Goal: Find specific page/section: Find specific page/section

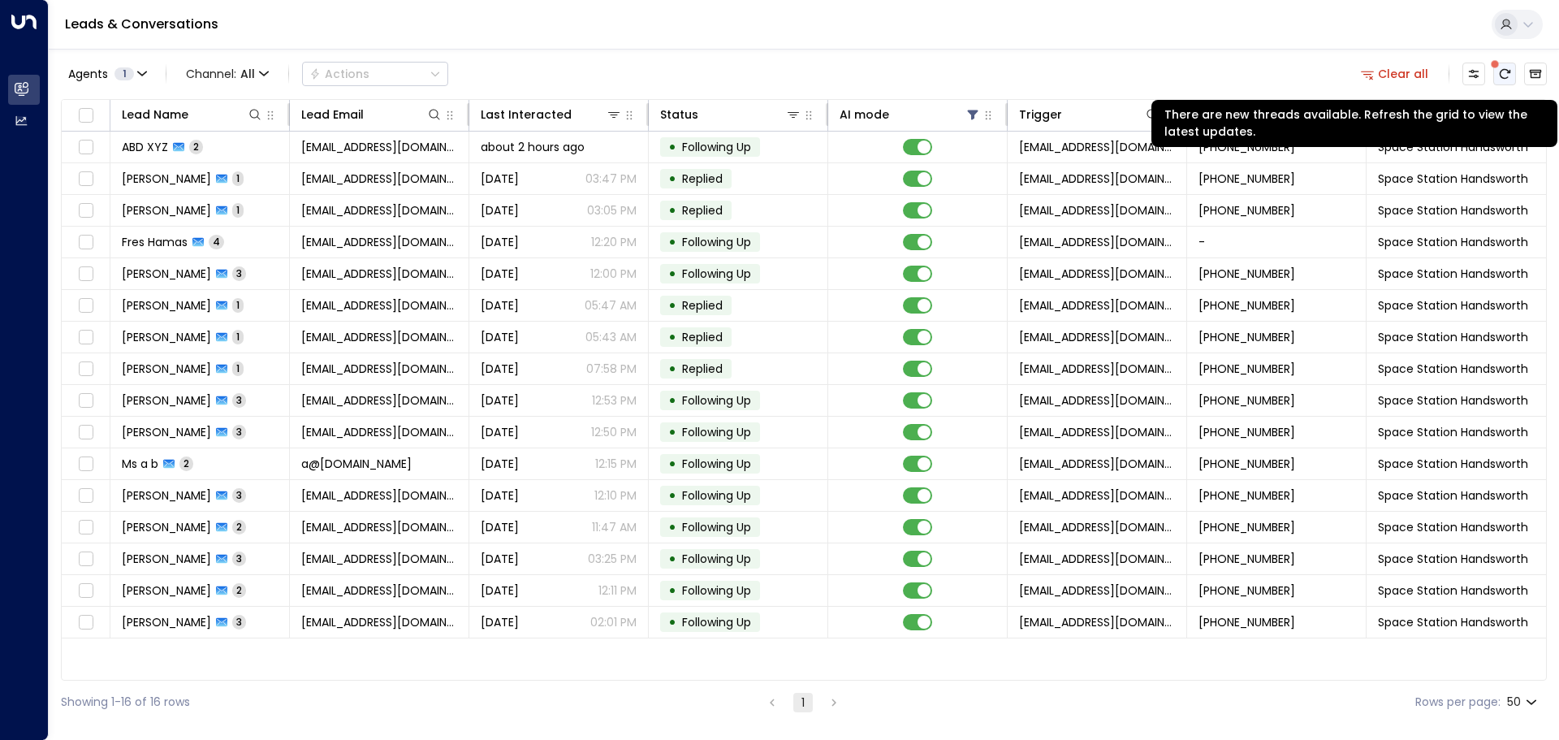
click at [1502, 72] on icon "There are new threads available. Refresh the grid to view the latest updates." at bounding box center [1504, 73] width 13 height 13
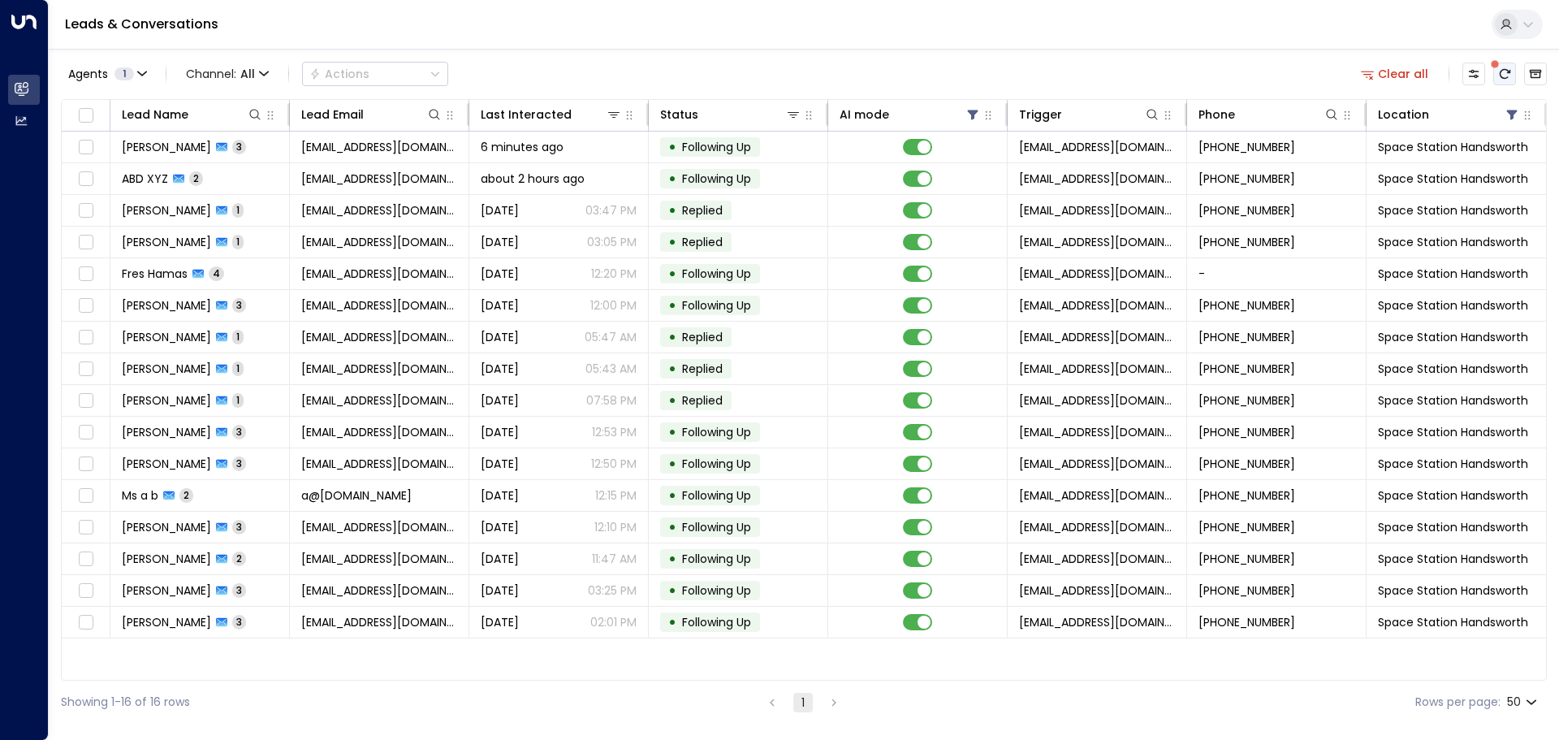
click at [1508, 73] on icon "There are new threads available. Refresh the grid to view the latest updates." at bounding box center [1505, 74] width 11 height 10
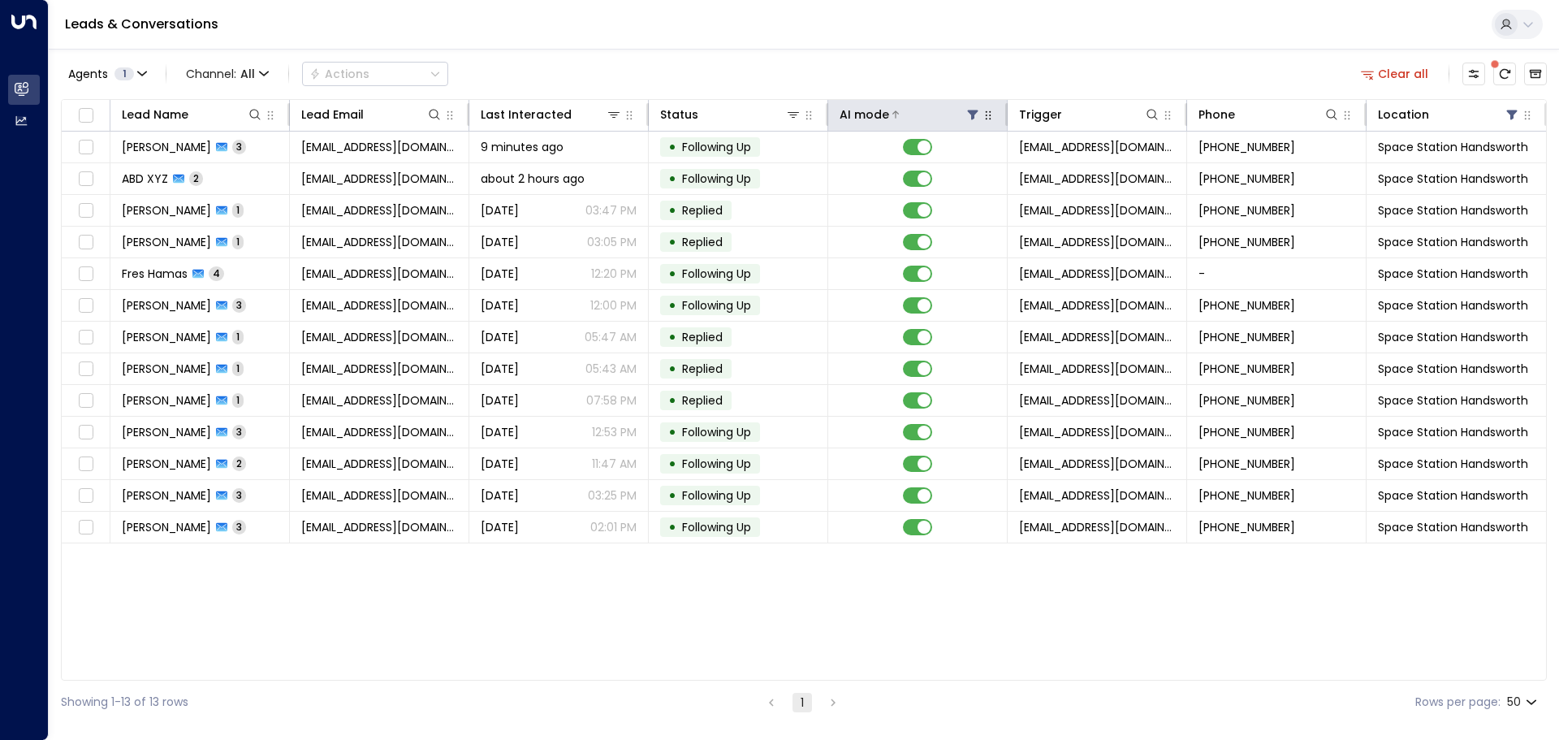
click at [970, 110] on icon at bounding box center [973, 115] width 11 height 10
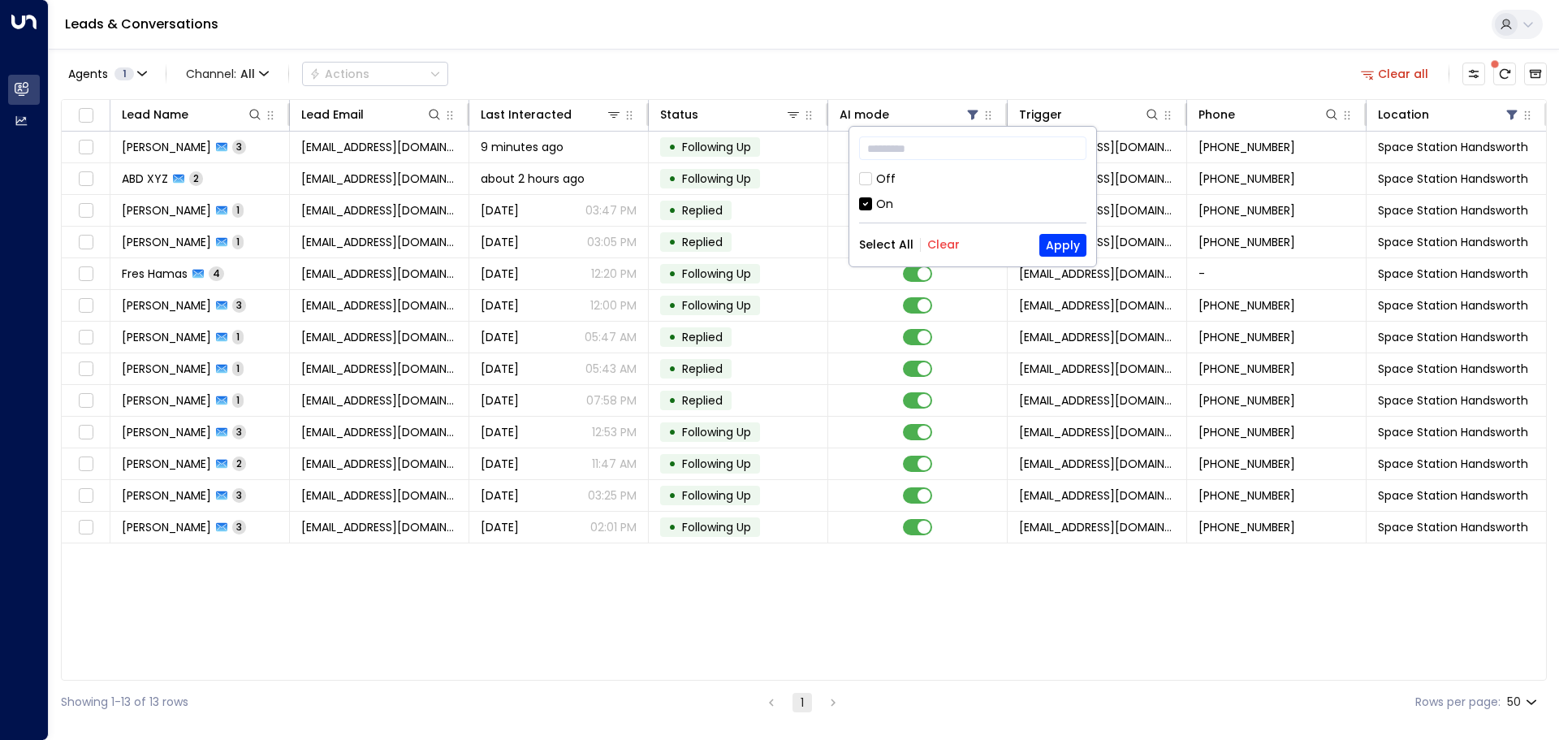
click at [874, 177] on div "Off" at bounding box center [972, 179] width 227 height 17
click at [1068, 242] on button "Apply" at bounding box center [1062, 245] width 47 height 23
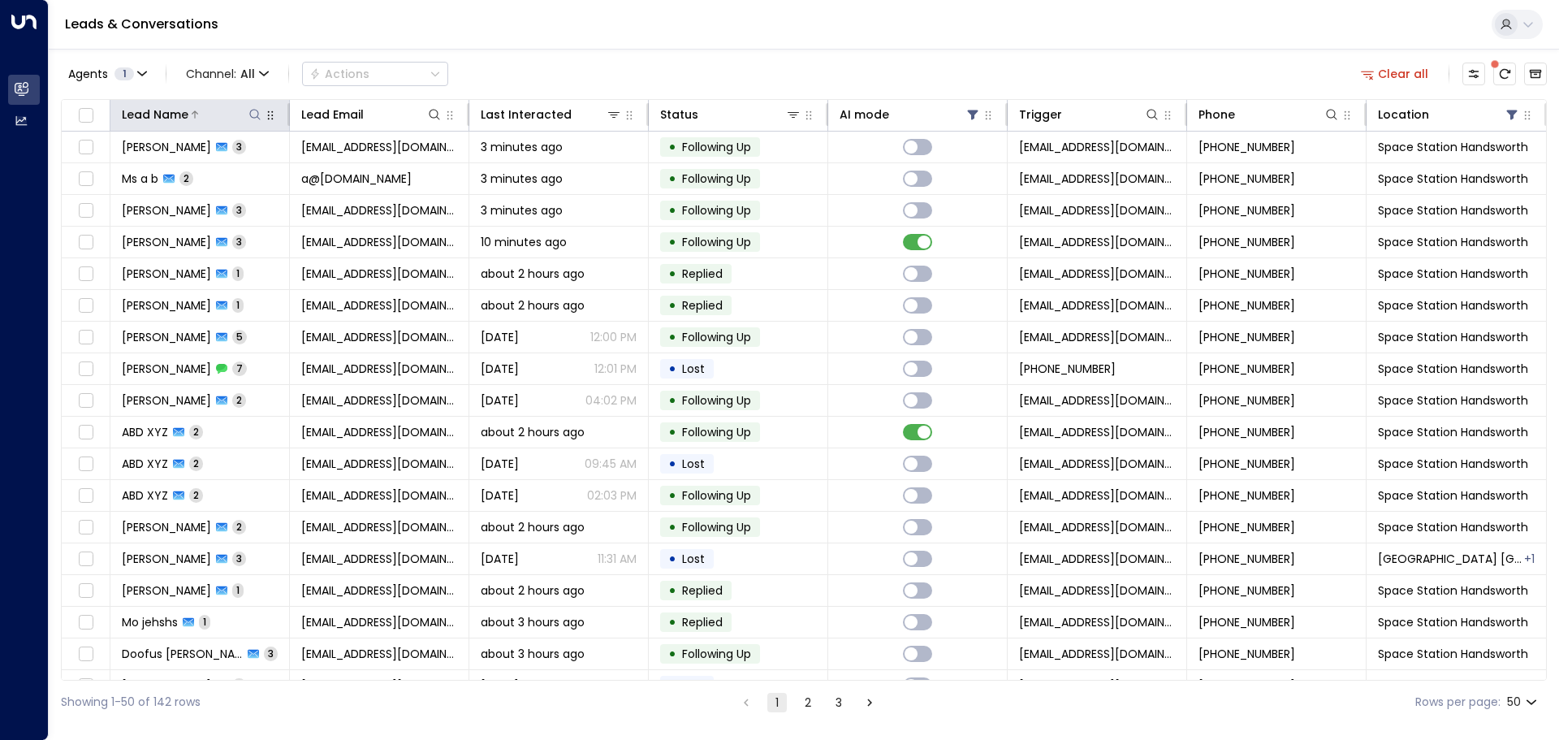
click at [252, 111] on icon at bounding box center [254, 114] width 13 height 13
type input "****"
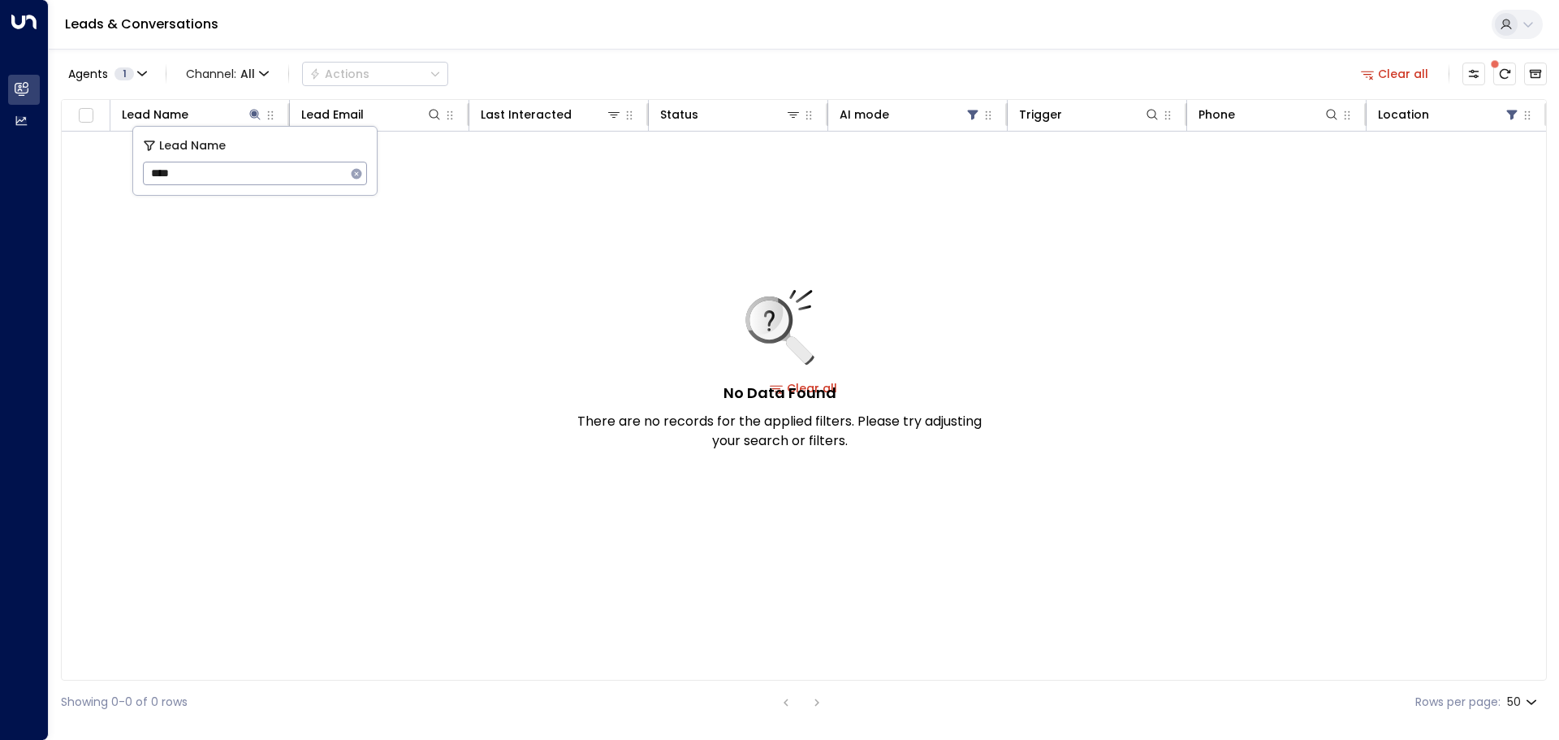
click at [645, 38] on div "Leads & Conversations" at bounding box center [804, 25] width 1510 height 50
click at [253, 119] on icon at bounding box center [254, 114] width 13 height 13
click at [254, 114] on icon at bounding box center [254, 114] width 11 height 11
click at [358, 171] on icon "button" at bounding box center [356, 173] width 13 height 13
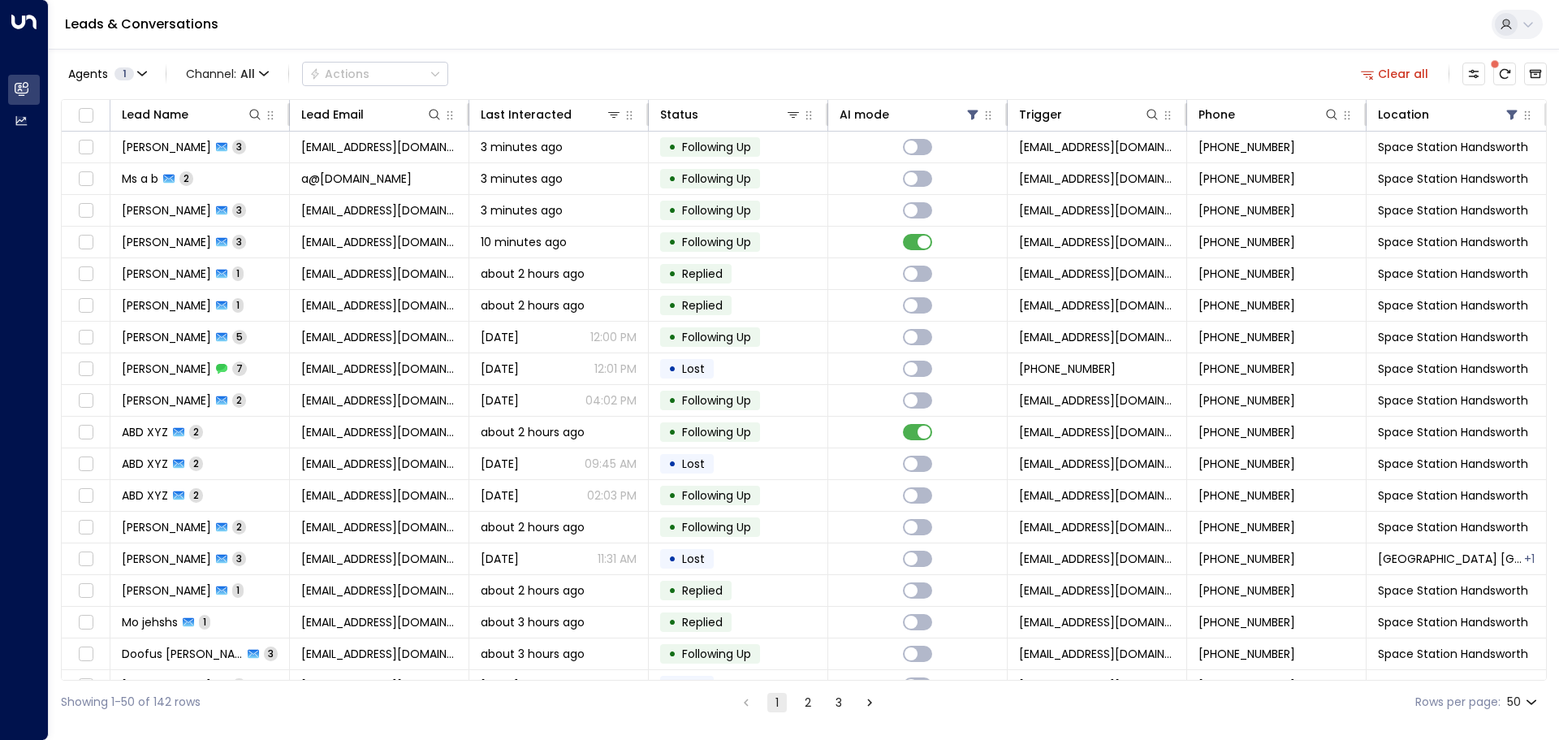
click at [939, 32] on div "Leads & Conversations" at bounding box center [804, 25] width 1510 height 50
click at [971, 117] on icon at bounding box center [973, 115] width 11 height 10
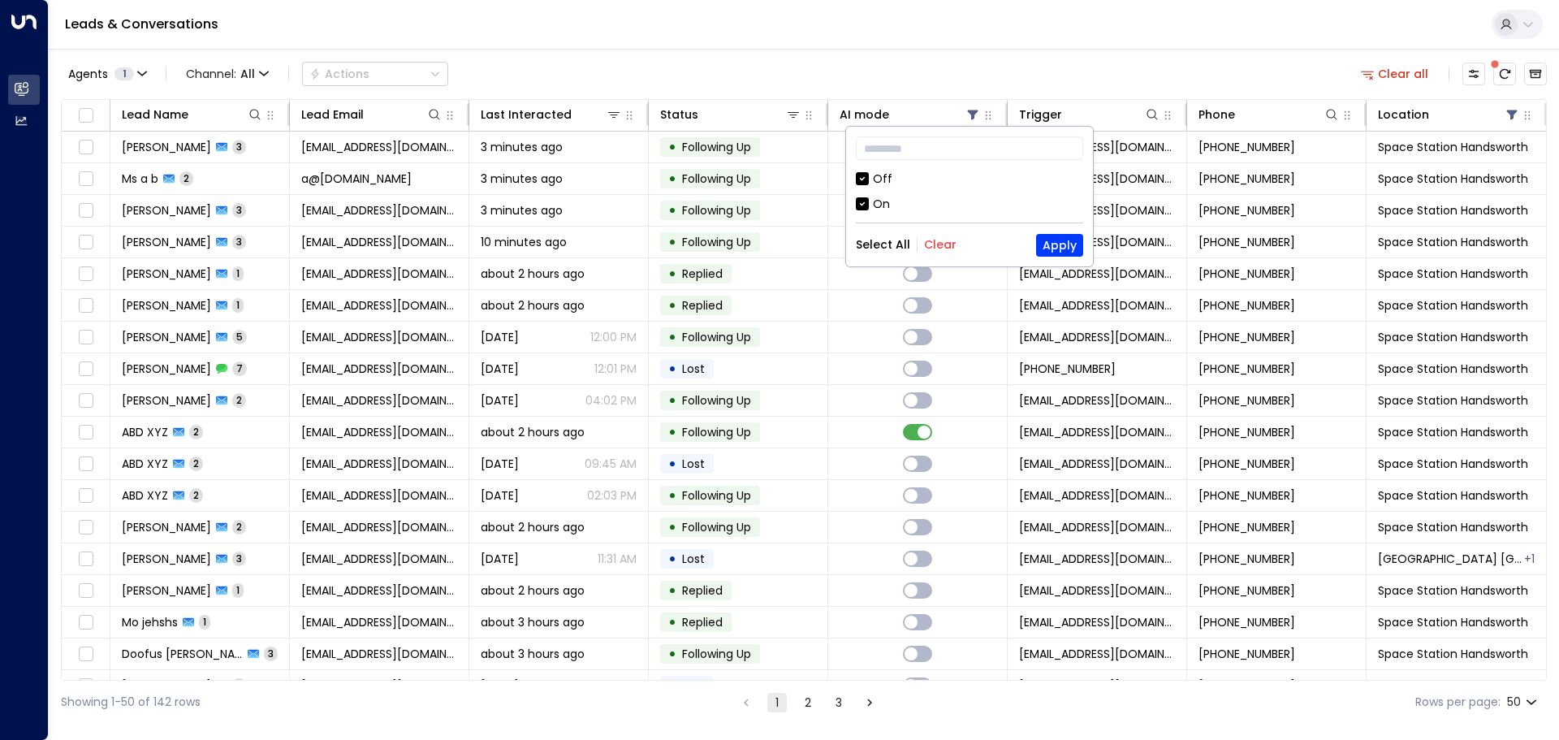
click at [888, 177] on div "Off" at bounding box center [882, 179] width 19 height 17
click at [1050, 240] on button "Apply" at bounding box center [1059, 245] width 47 height 23
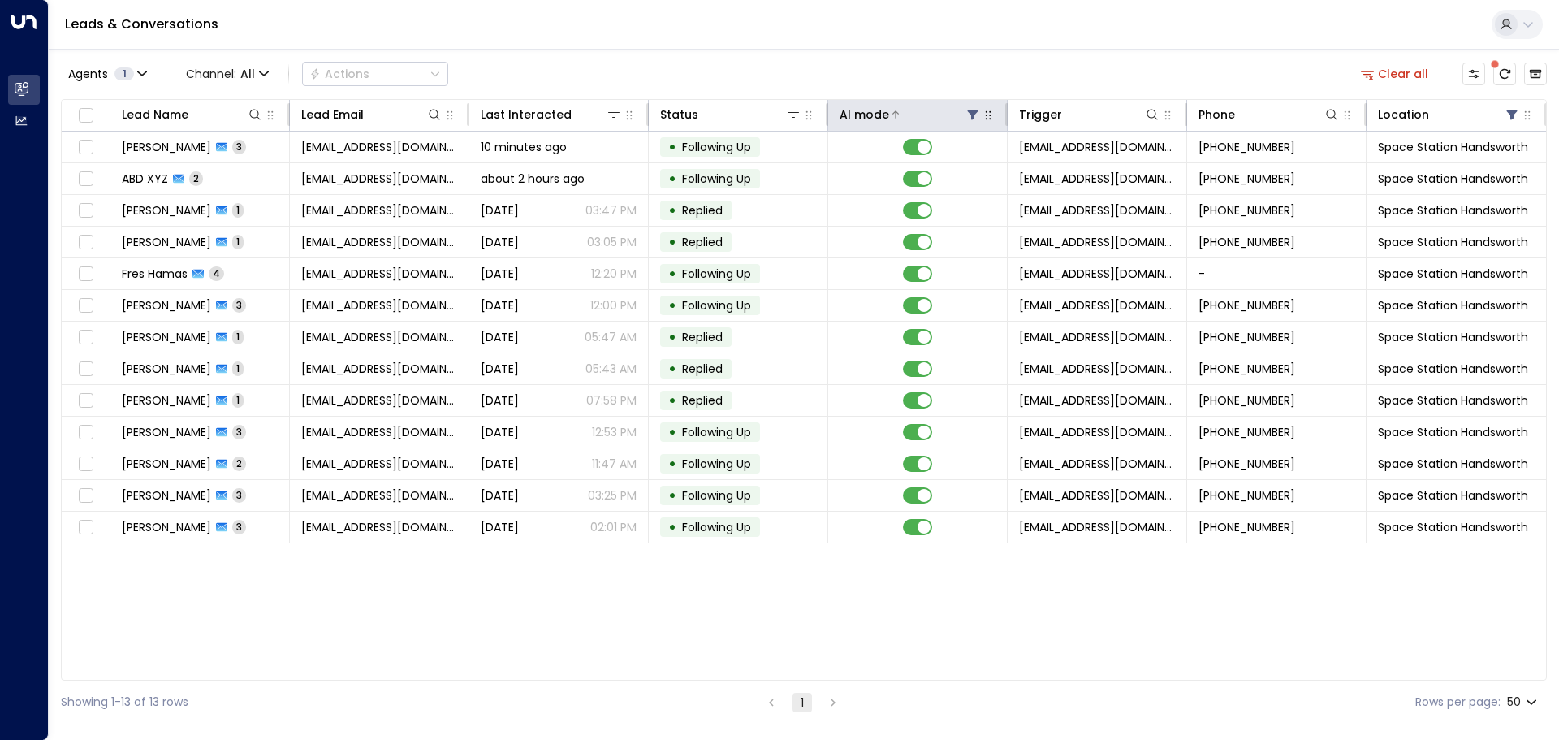
click at [969, 111] on icon at bounding box center [973, 115] width 11 height 10
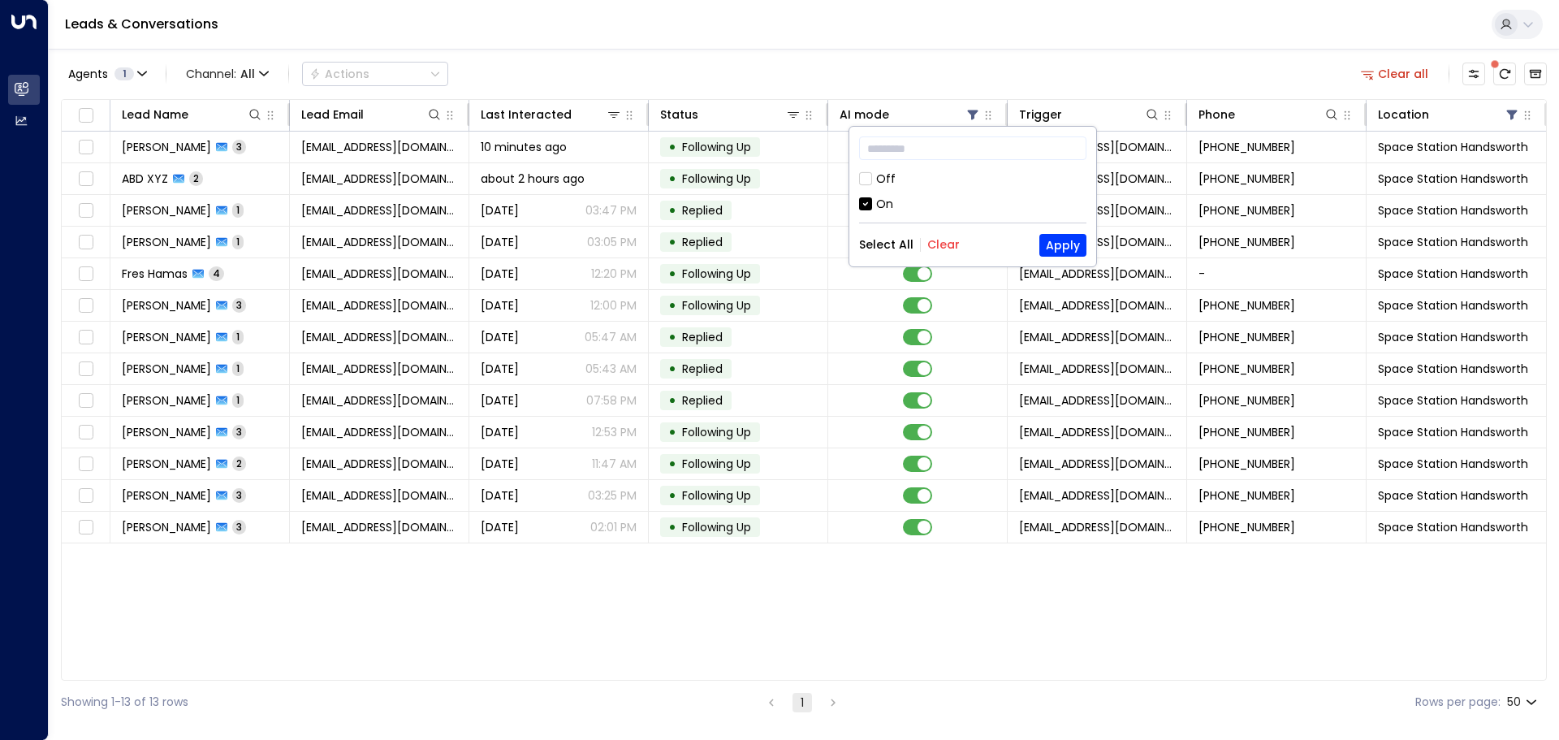
click at [879, 178] on div "Off" at bounding box center [885, 179] width 19 height 17
click at [1071, 244] on button "Apply" at bounding box center [1062, 245] width 47 height 23
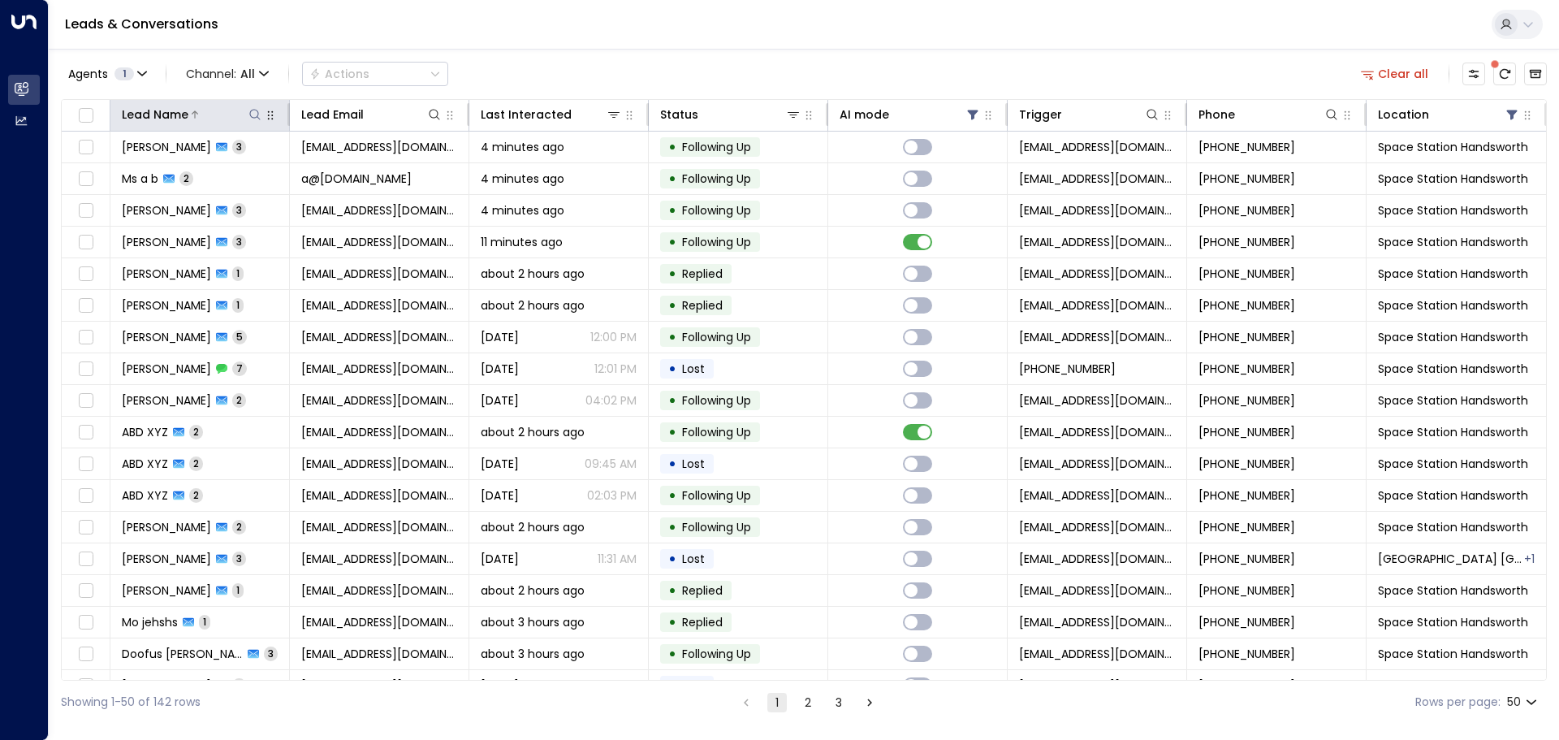
click at [257, 115] on icon at bounding box center [254, 114] width 13 height 13
type input "*****"
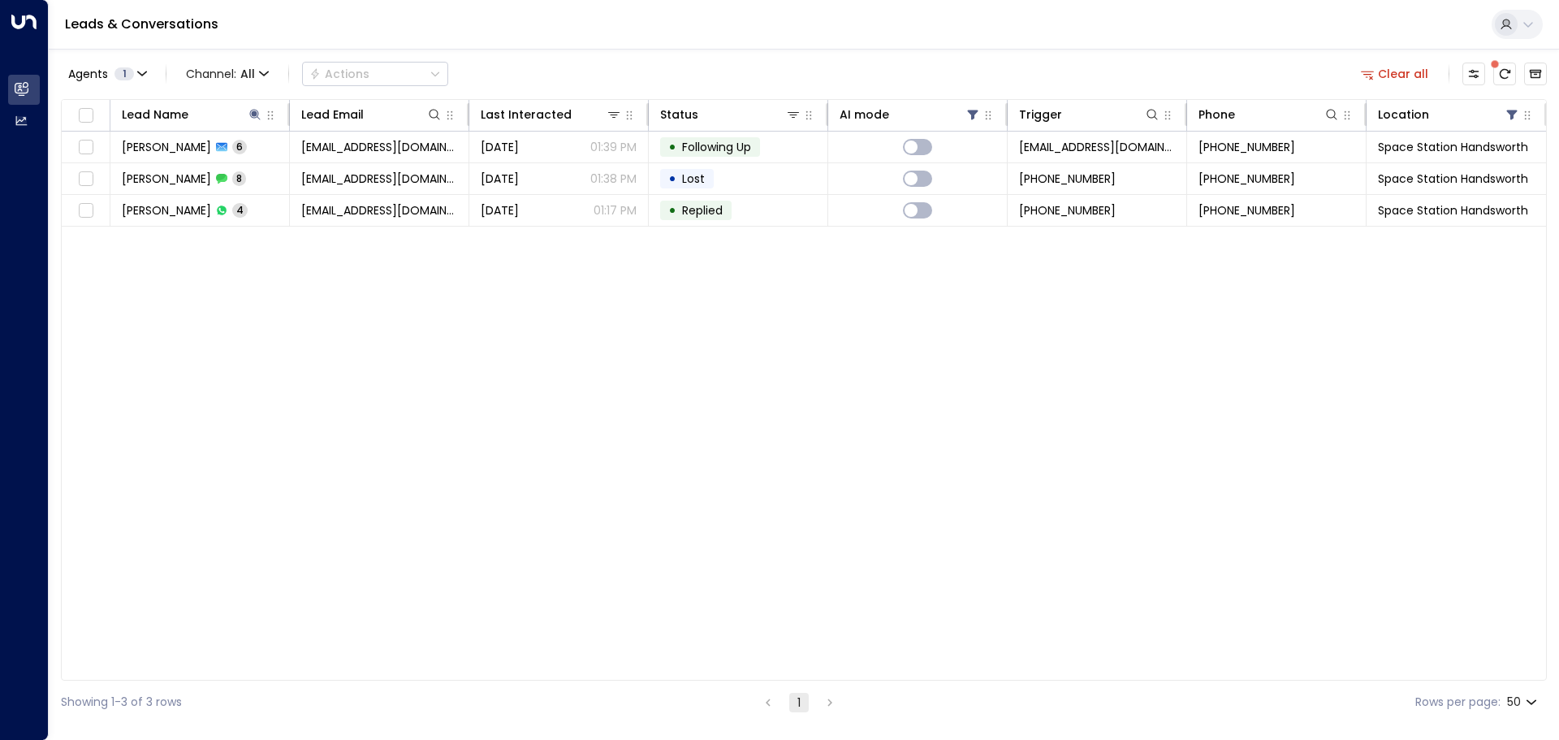
click at [679, 58] on div "Agents 1 Channel: All Actions Clear all" at bounding box center [804, 74] width 1486 height 34
click at [254, 116] on icon at bounding box center [254, 114] width 11 height 11
click at [251, 113] on icon at bounding box center [254, 114] width 13 height 13
click at [356, 173] on icon "button" at bounding box center [356, 173] width 13 height 13
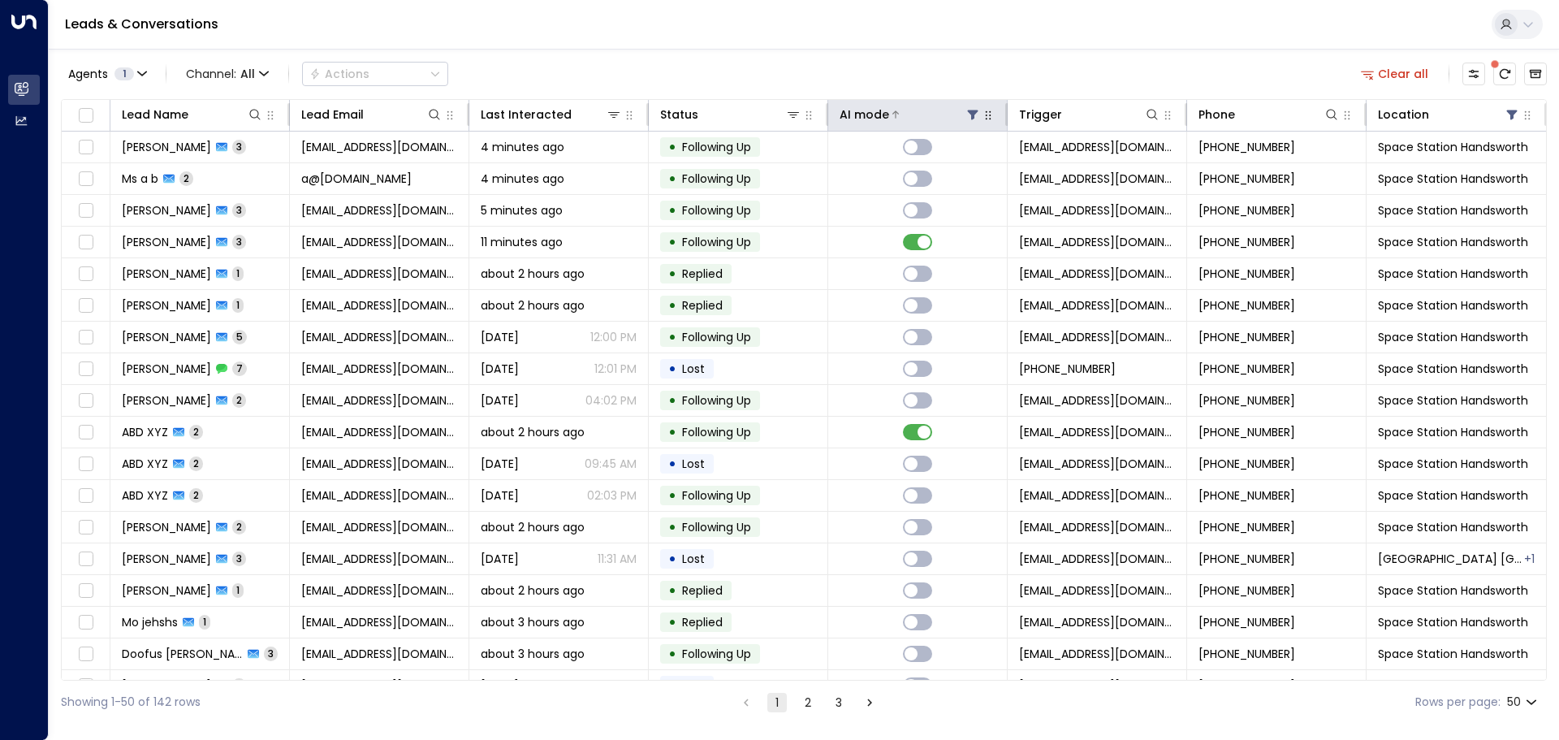
click at [967, 114] on icon at bounding box center [972, 114] width 13 height 13
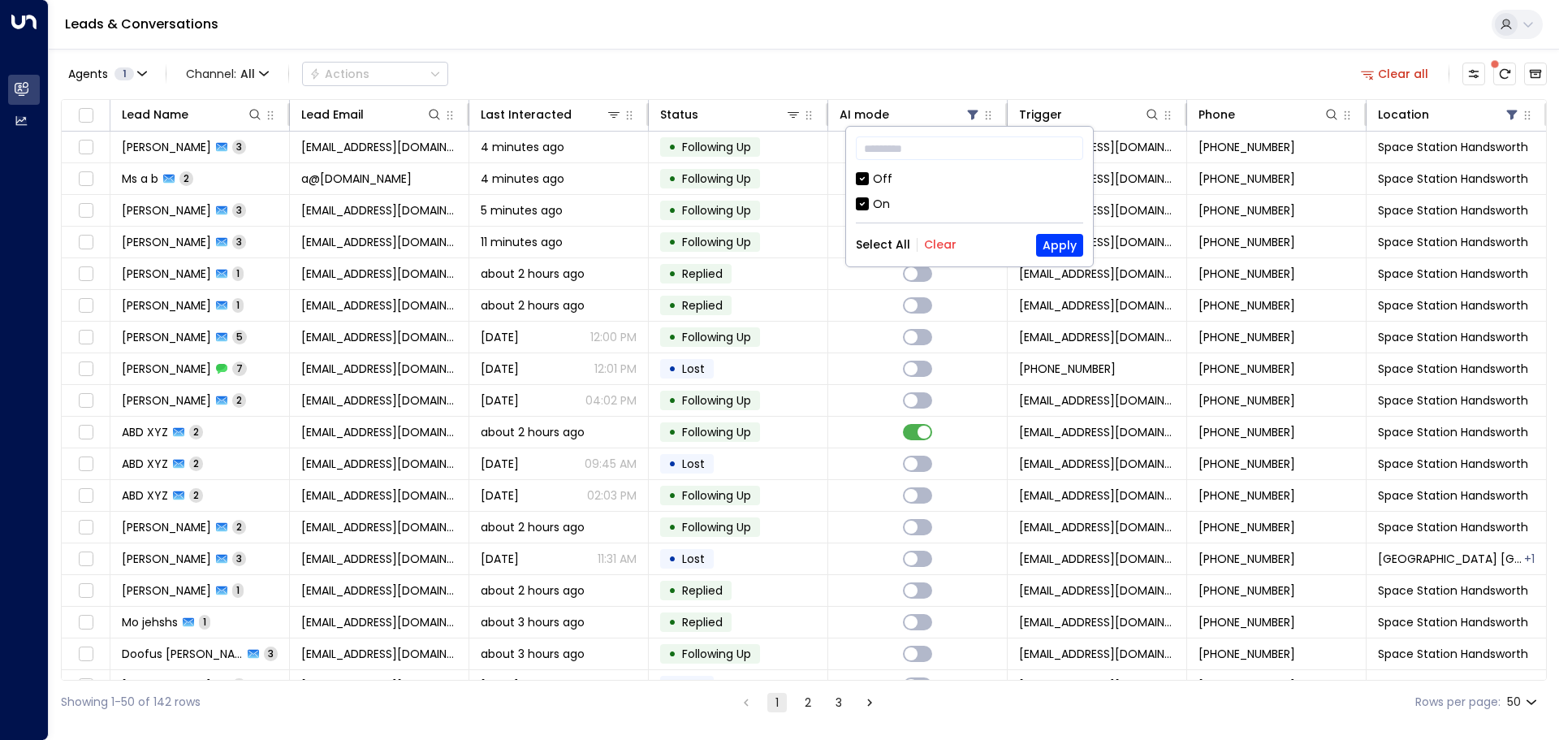
click at [878, 187] on div "Off" at bounding box center [882, 179] width 19 height 17
click at [1065, 246] on button "Apply" at bounding box center [1059, 245] width 47 height 23
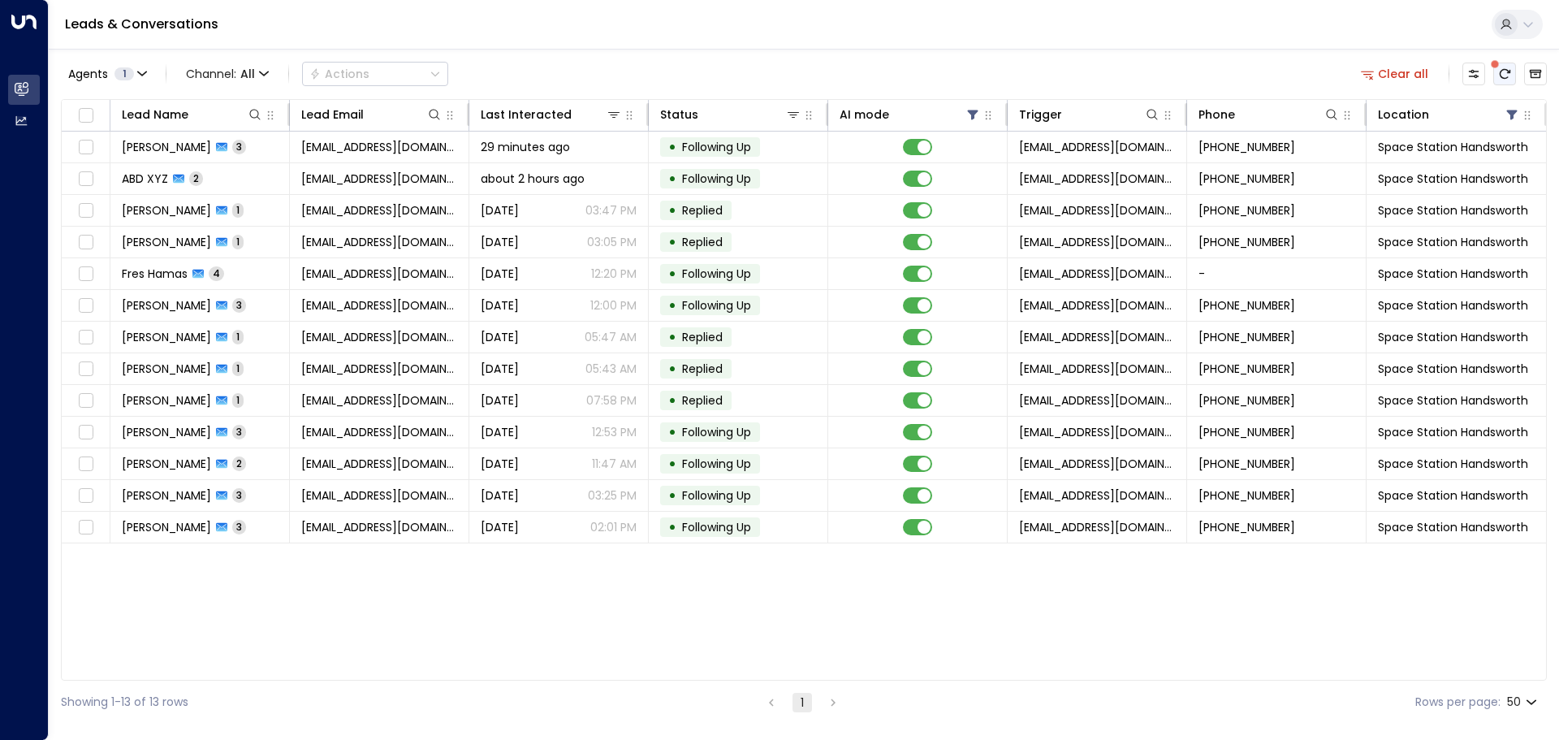
click at [1513, 71] on button "There are new threads available. Refresh the grid to view the latest updates." at bounding box center [1504, 74] width 23 height 23
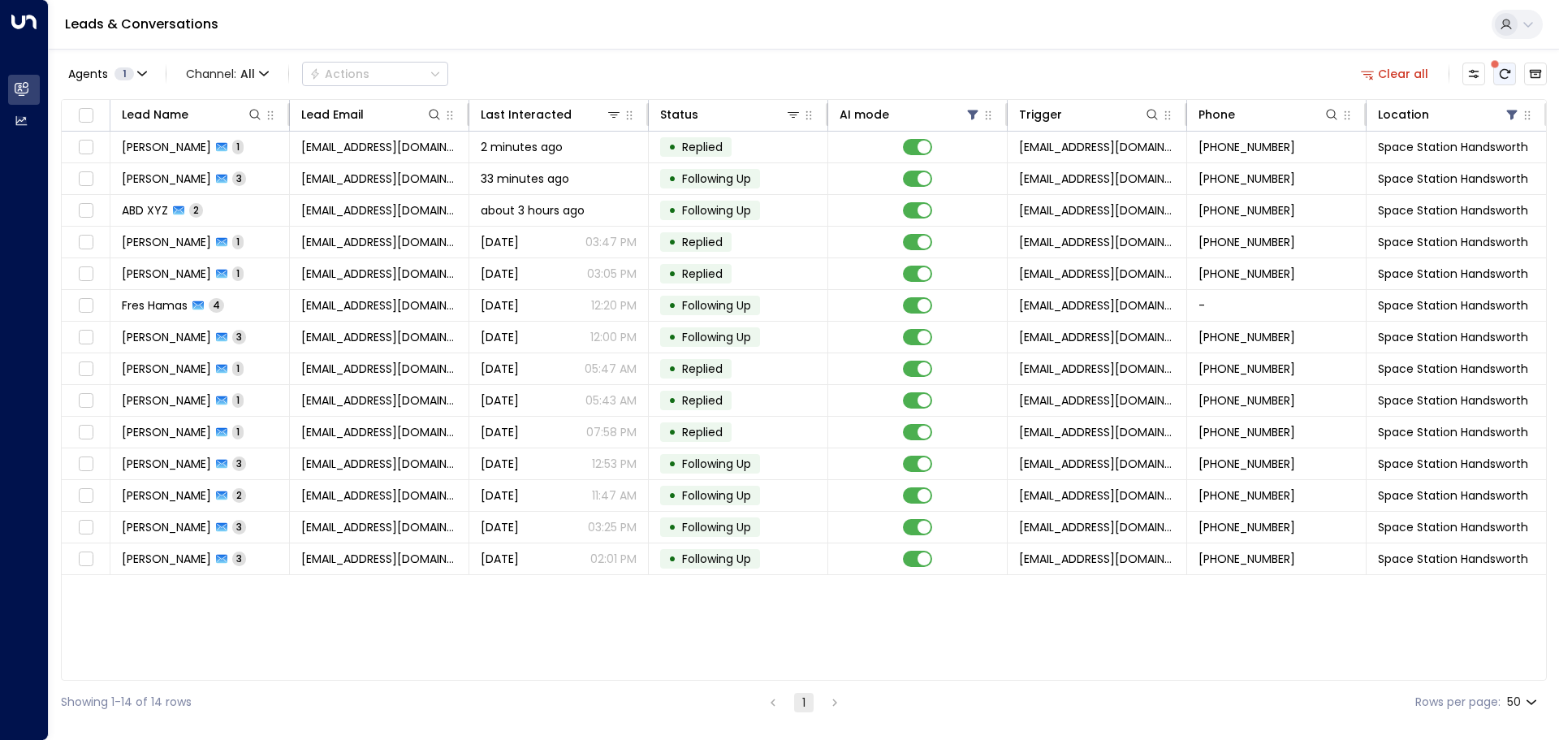
click at [1507, 71] on icon "There are new threads available. Refresh the grid to view the latest updates." at bounding box center [1505, 74] width 11 height 10
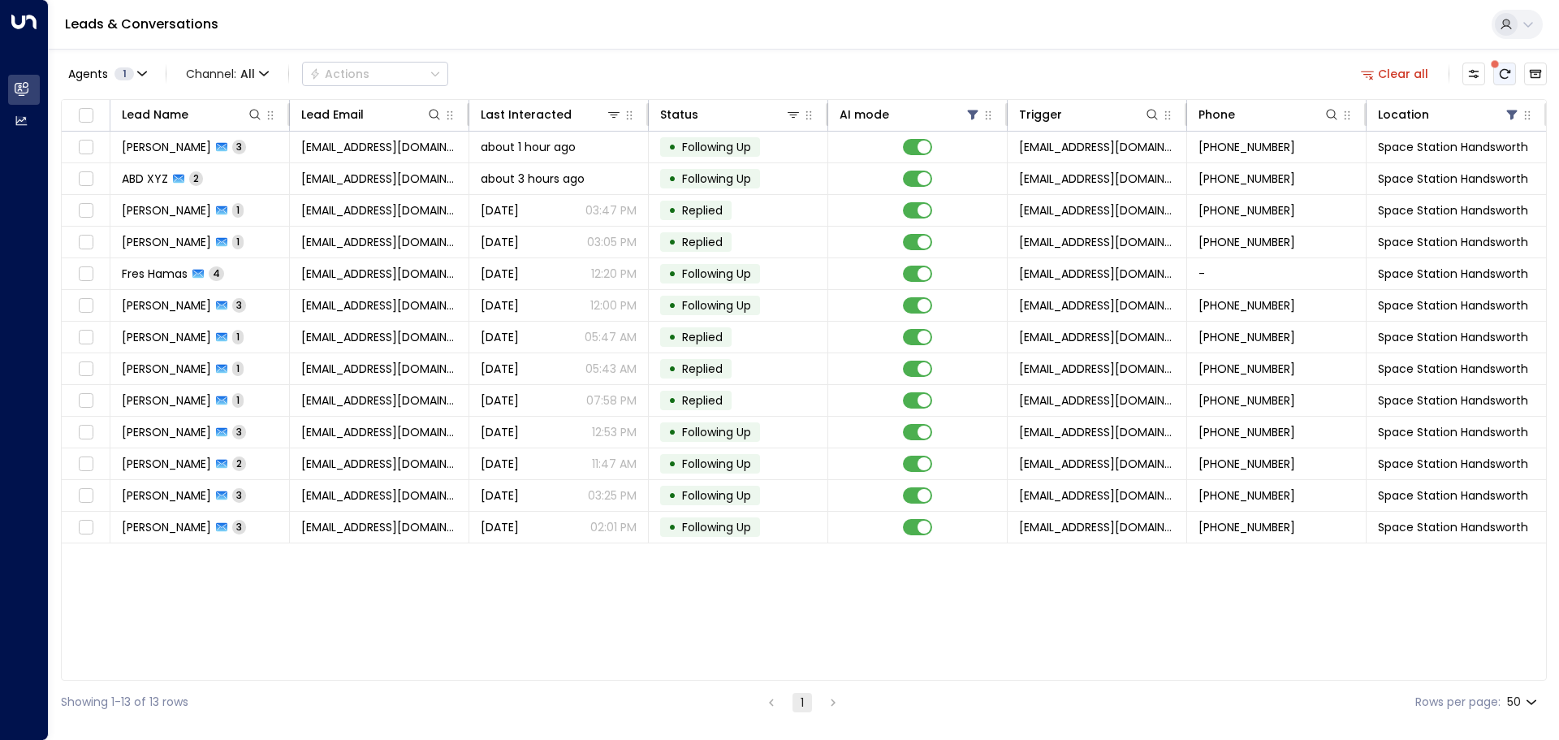
click at [1511, 74] on button "There are new threads available. Refresh the grid to view the latest updates." at bounding box center [1504, 74] width 23 height 23
click at [1509, 114] on icon at bounding box center [1512, 115] width 11 height 10
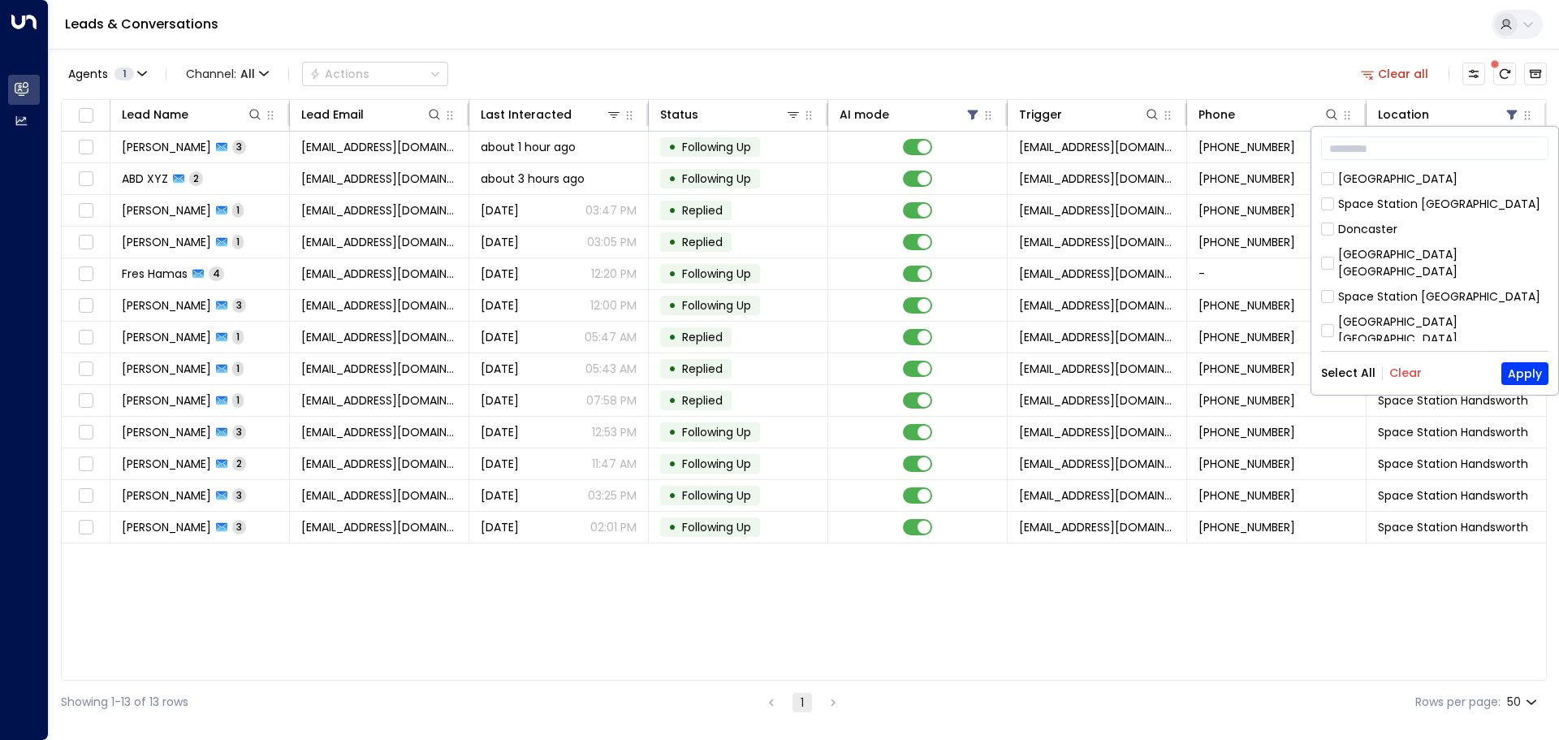
click at [1405, 371] on button "Clear" at bounding box center [1405, 372] width 32 height 13
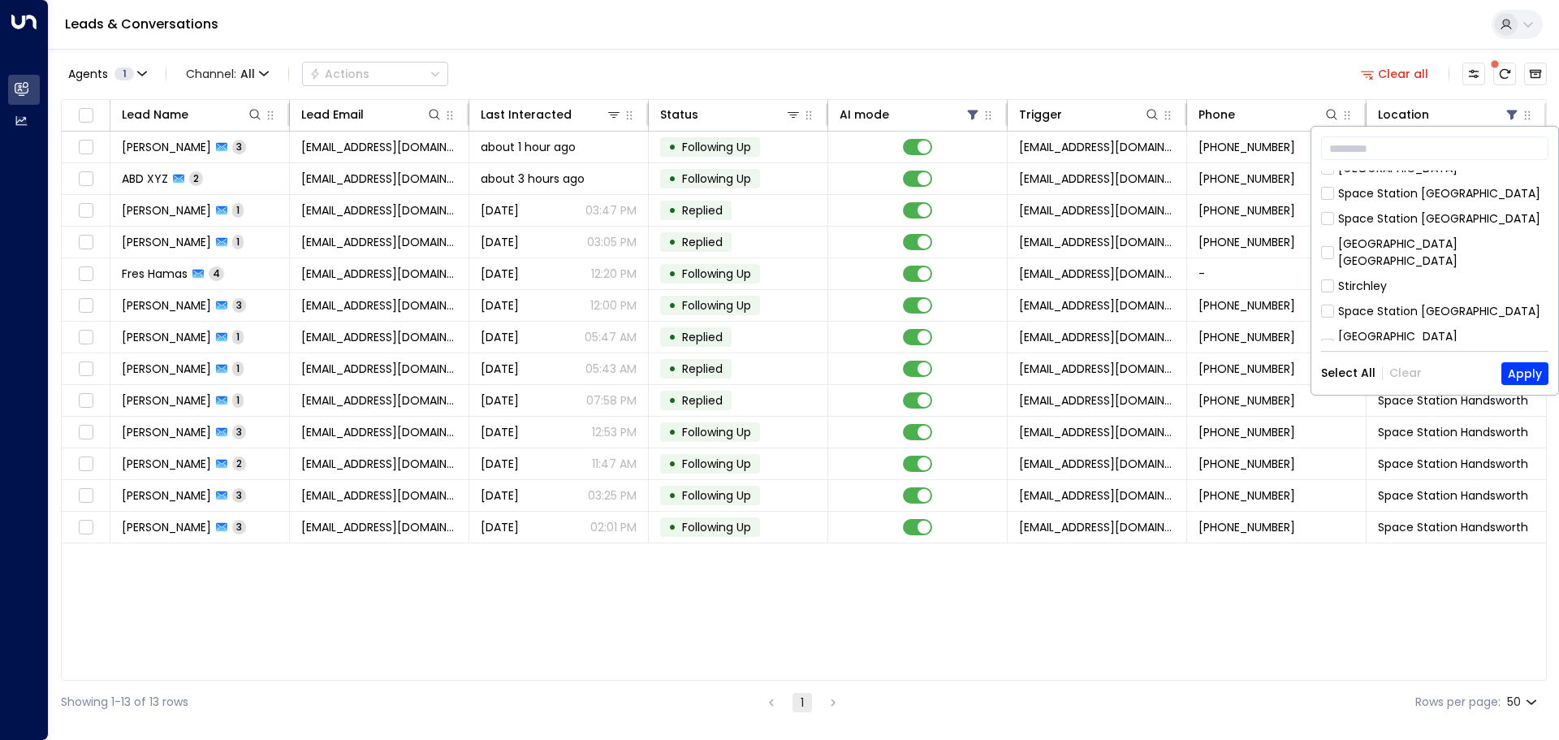
scroll to position [487, 0]
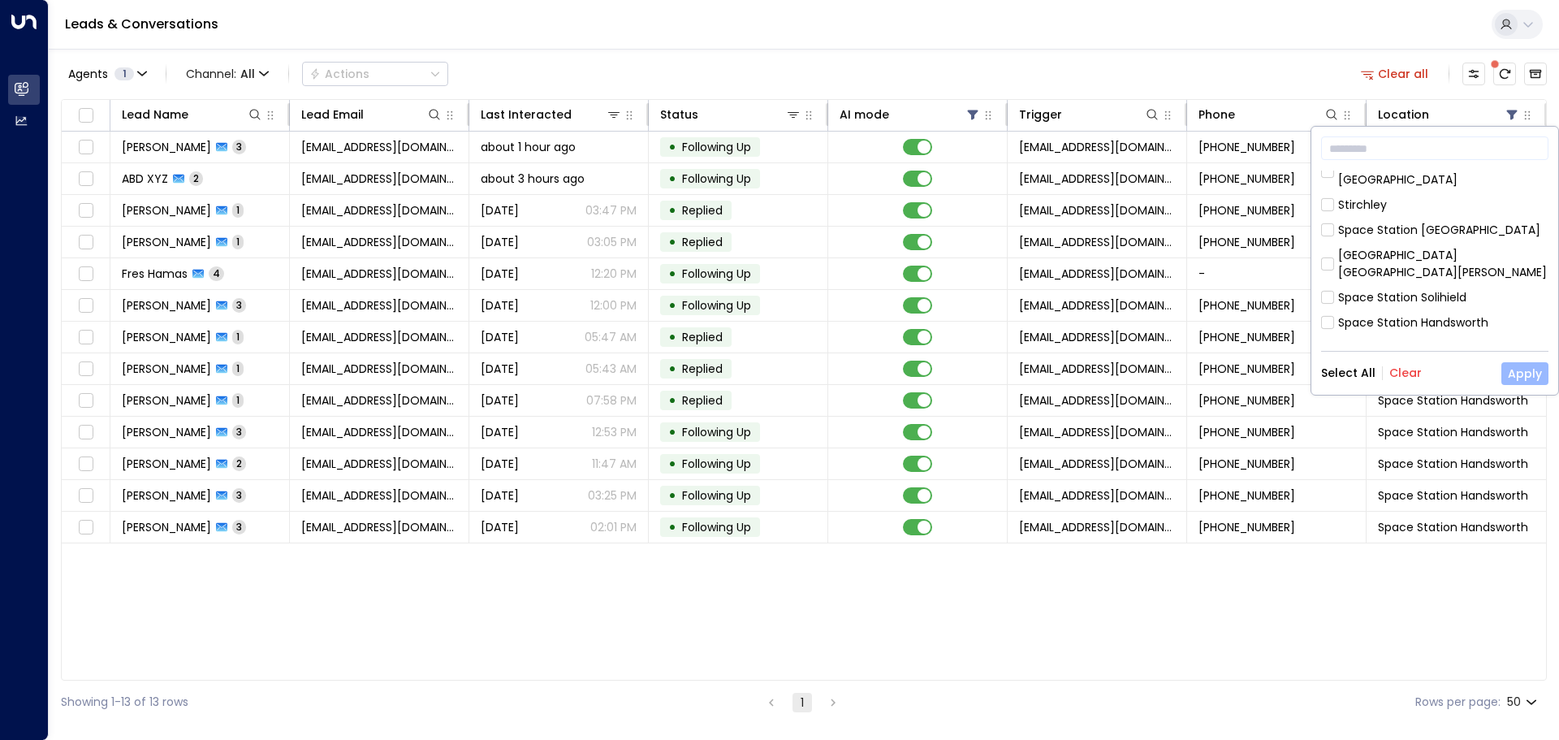
click at [1513, 373] on button "Apply" at bounding box center [1524, 373] width 47 height 23
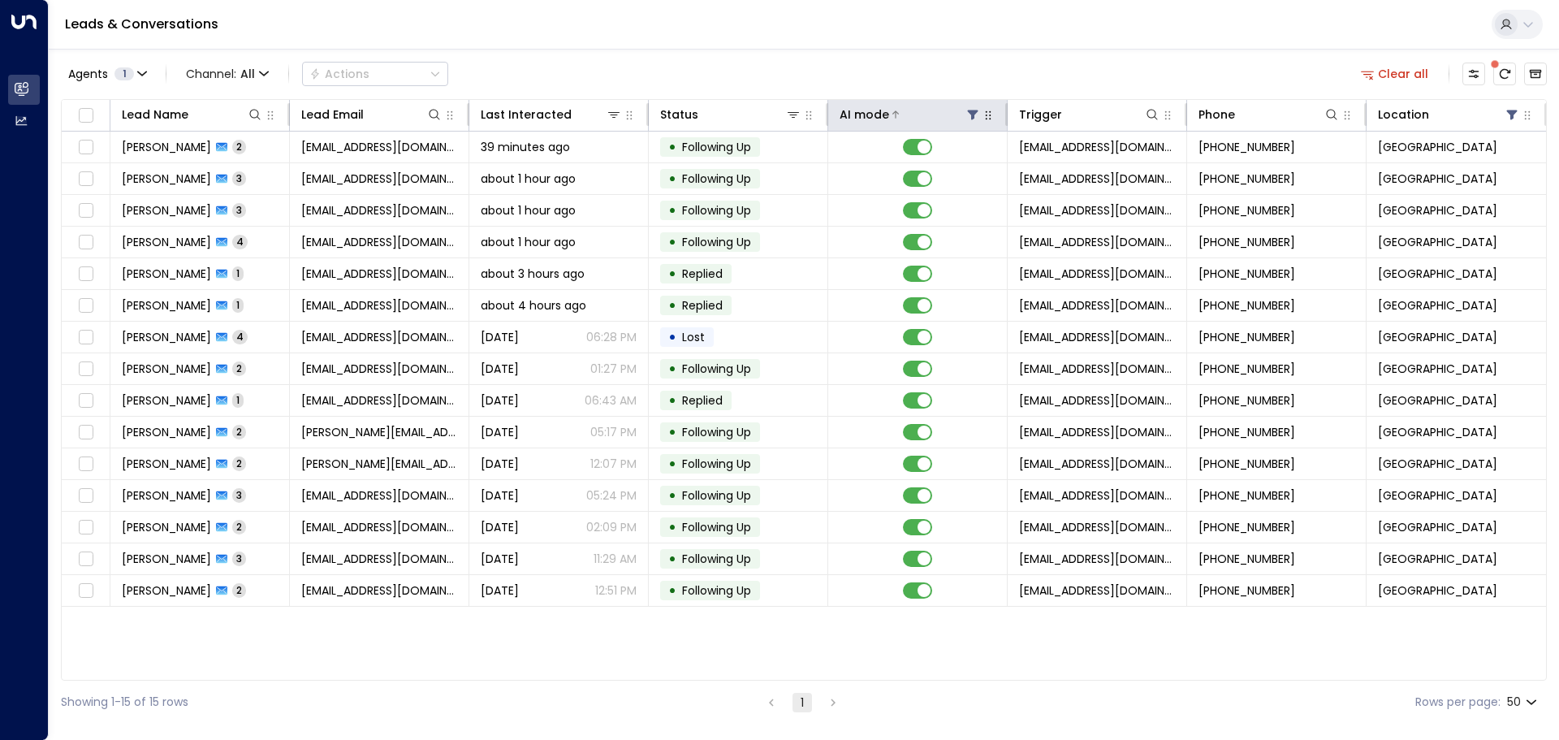
click at [973, 114] on icon at bounding box center [973, 115] width 11 height 10
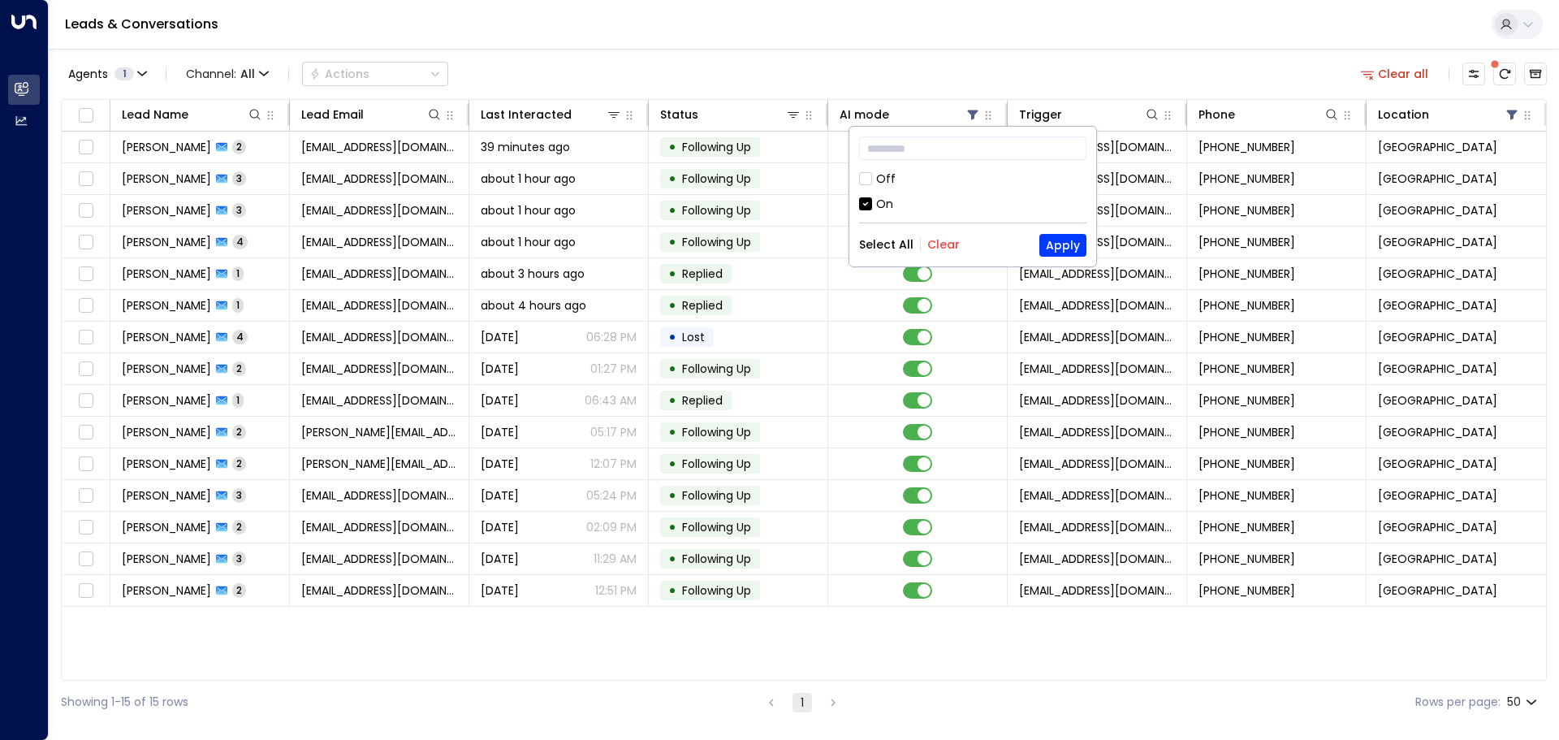
click at [874, 180] on div "Off" at bounding box center [972, 179] width 227 height 17
click at [1060, 244] on button "Apply" at bounding box center [1062, 245] width 47 height 23
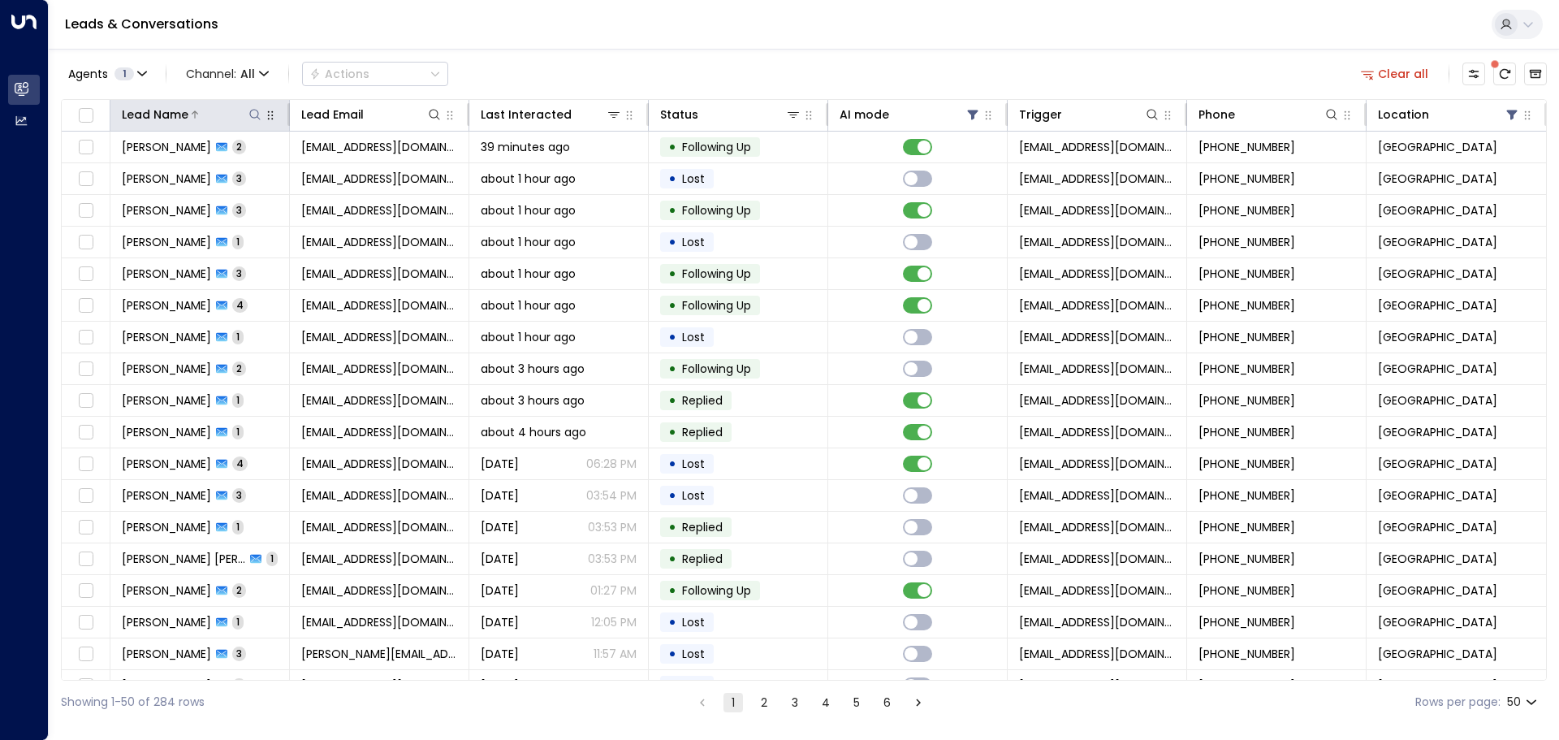
click at [253, 112] on icon at bounding box center [254, 114] width 13 height 13
type input "****"
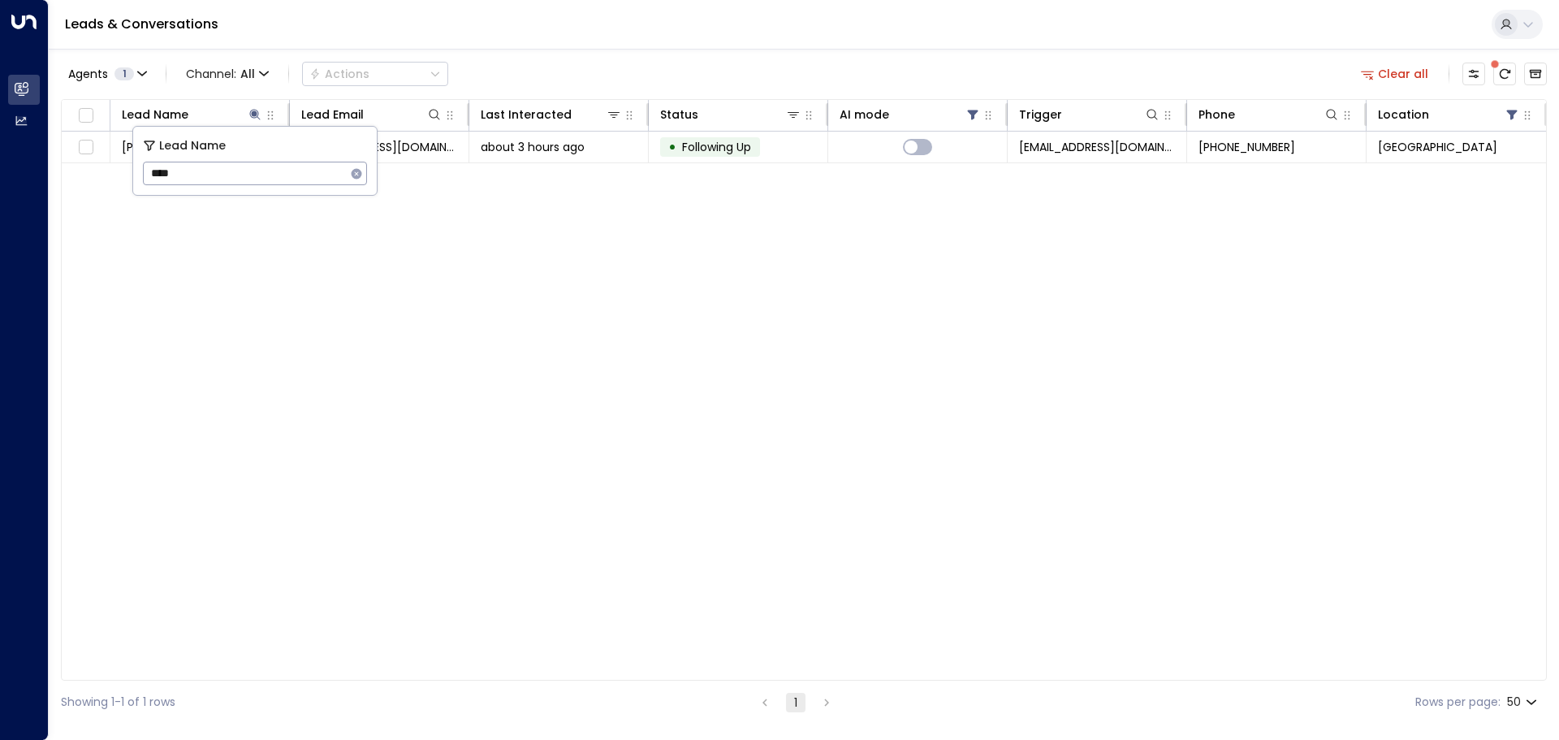
click at [629, 55] on div "Agents 1 Channel: All Actions Clear all Lead Name Lead Email Last Interacted St…" at bounding box center [804, 386] width 1486 height 675
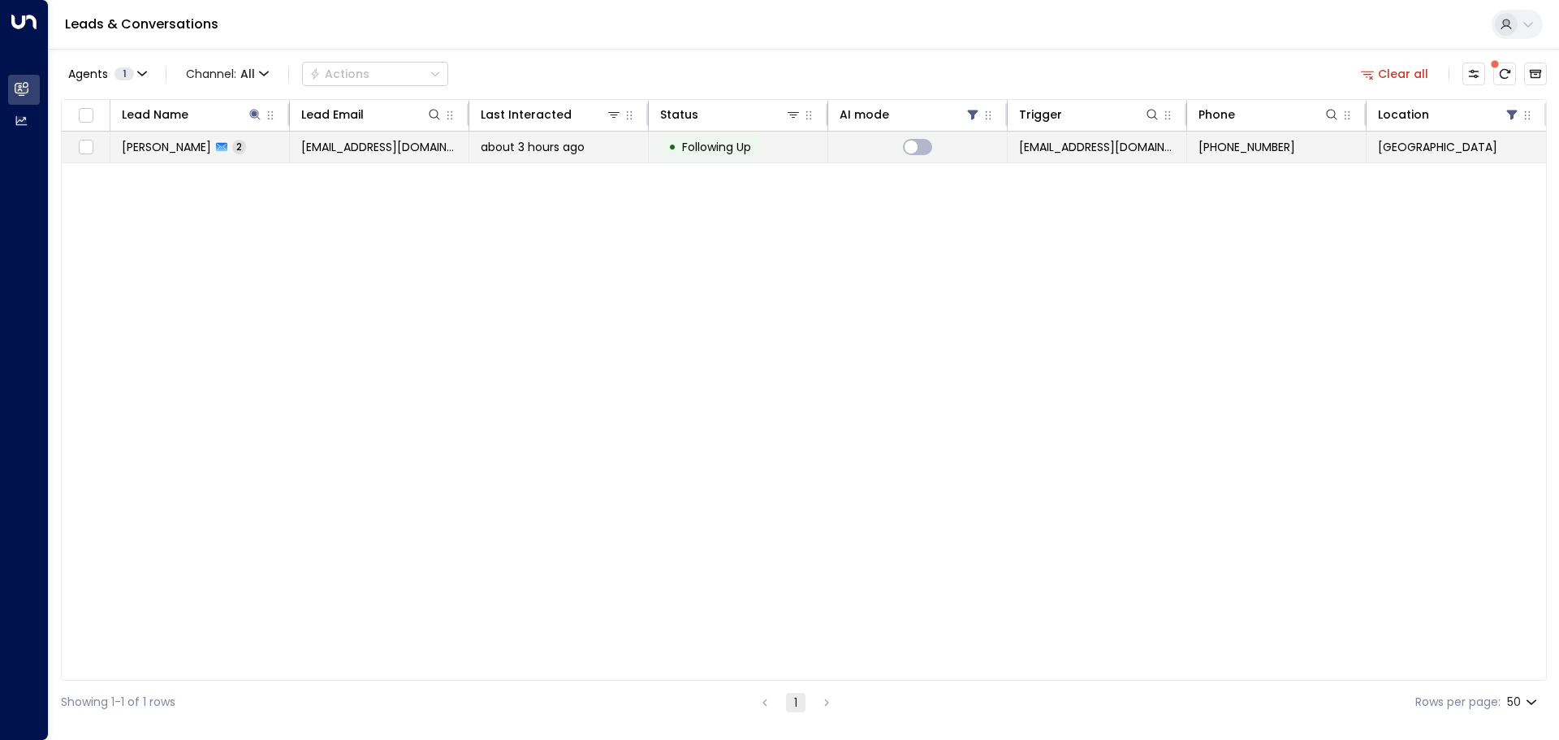
click at [869, 144] on td at bounding box center [917, 147] width 179 height 31
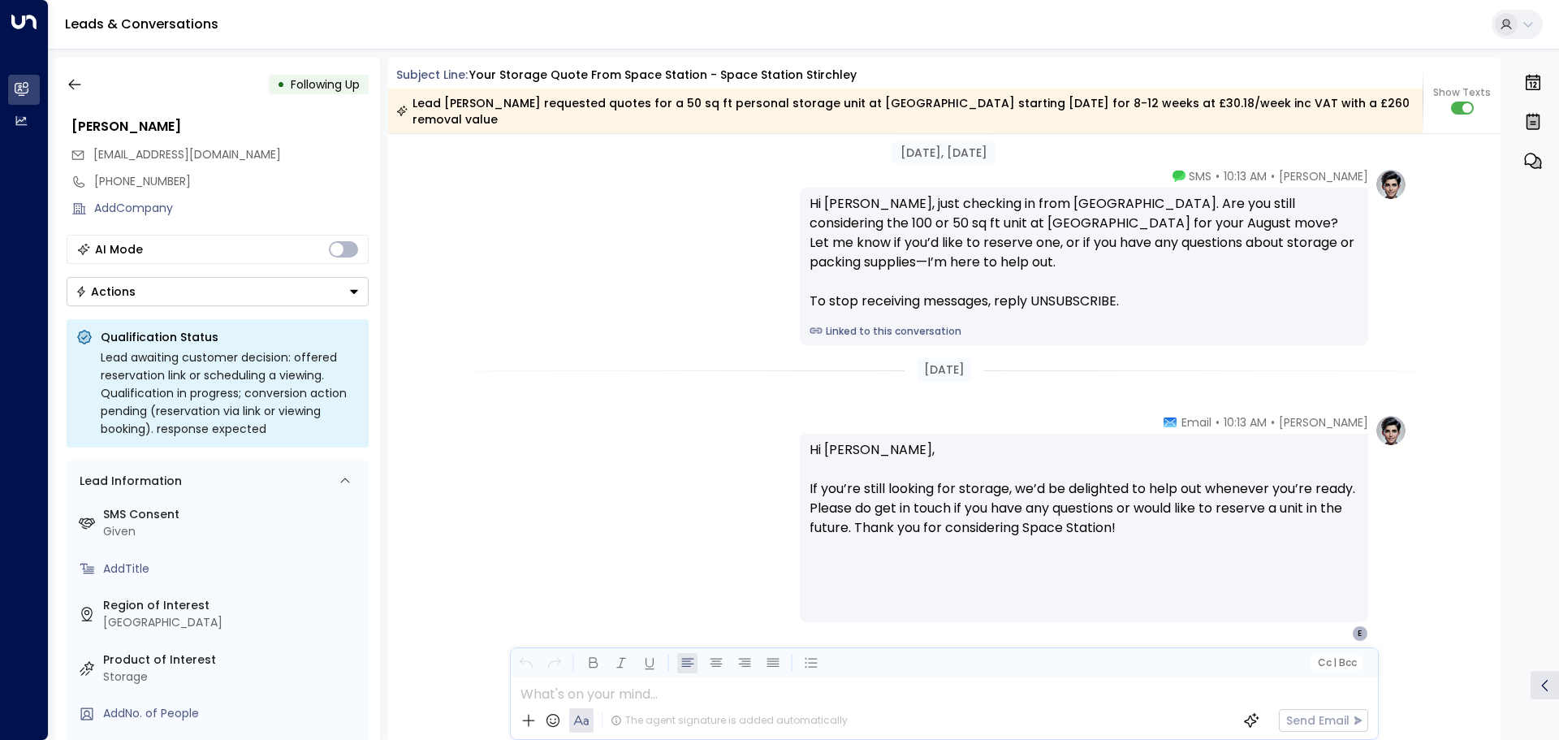
scroll to position [1029, 0]
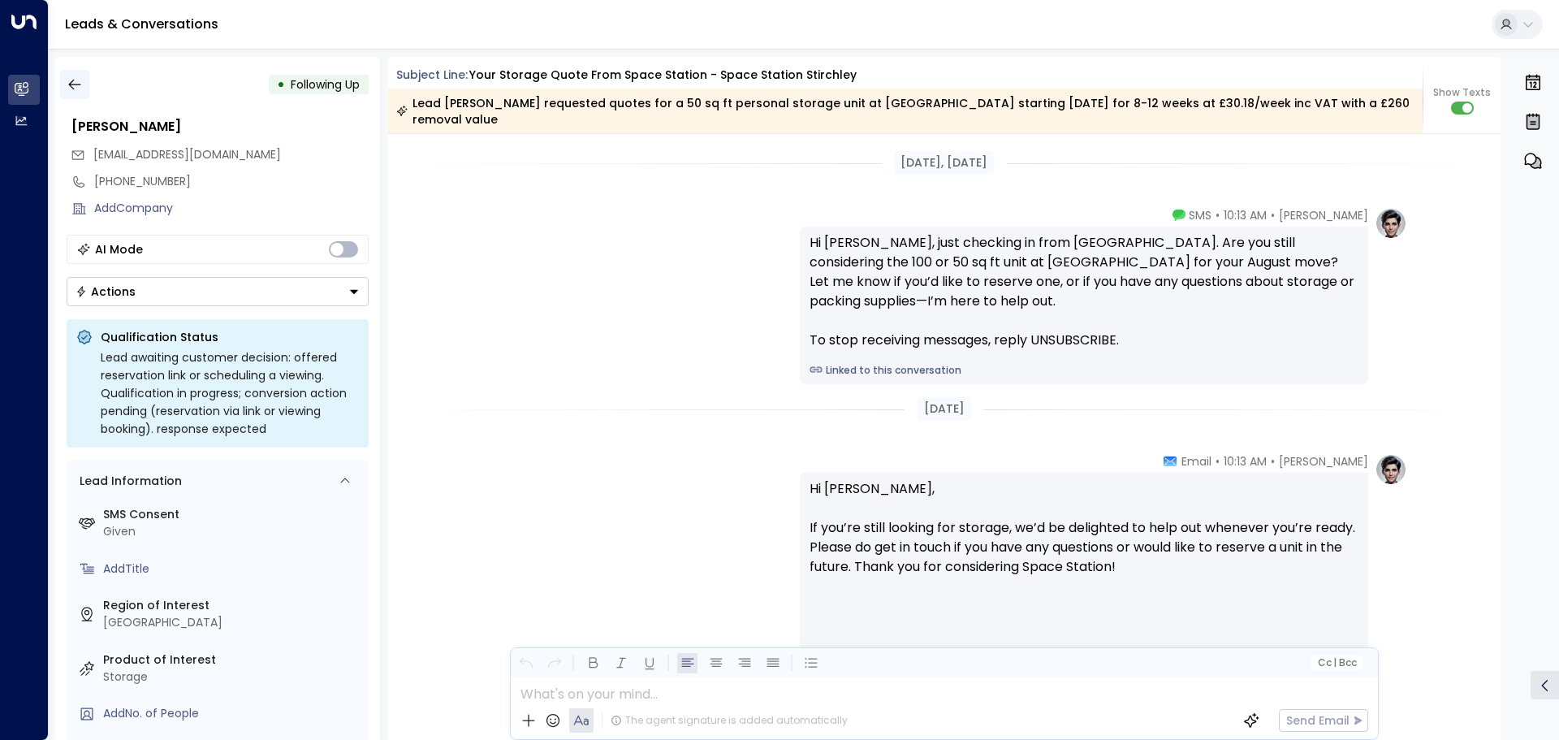
click at [70, 87] on icon "button" at bounding box center [75, 84] width 16 height 16
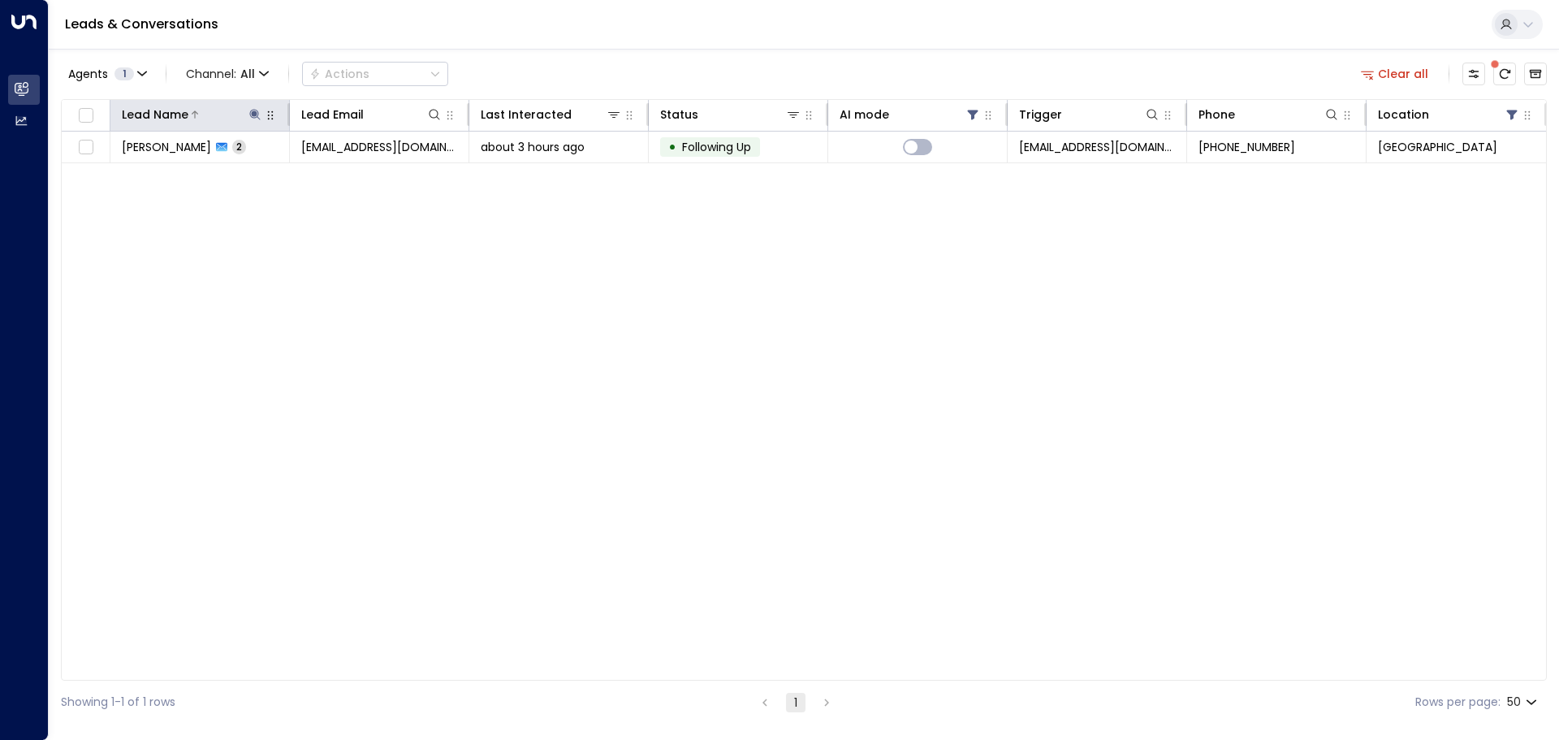
click at [255, 114] on icon at bounding box center [254, 114] width 11 height 11
click at [360, 171] on icon "button" at bounding box center [357, 173] width 11 height 11
click at [983, 48] on div "Leads & Conversations" at bounding box center [804, 25] width 1510 height 50
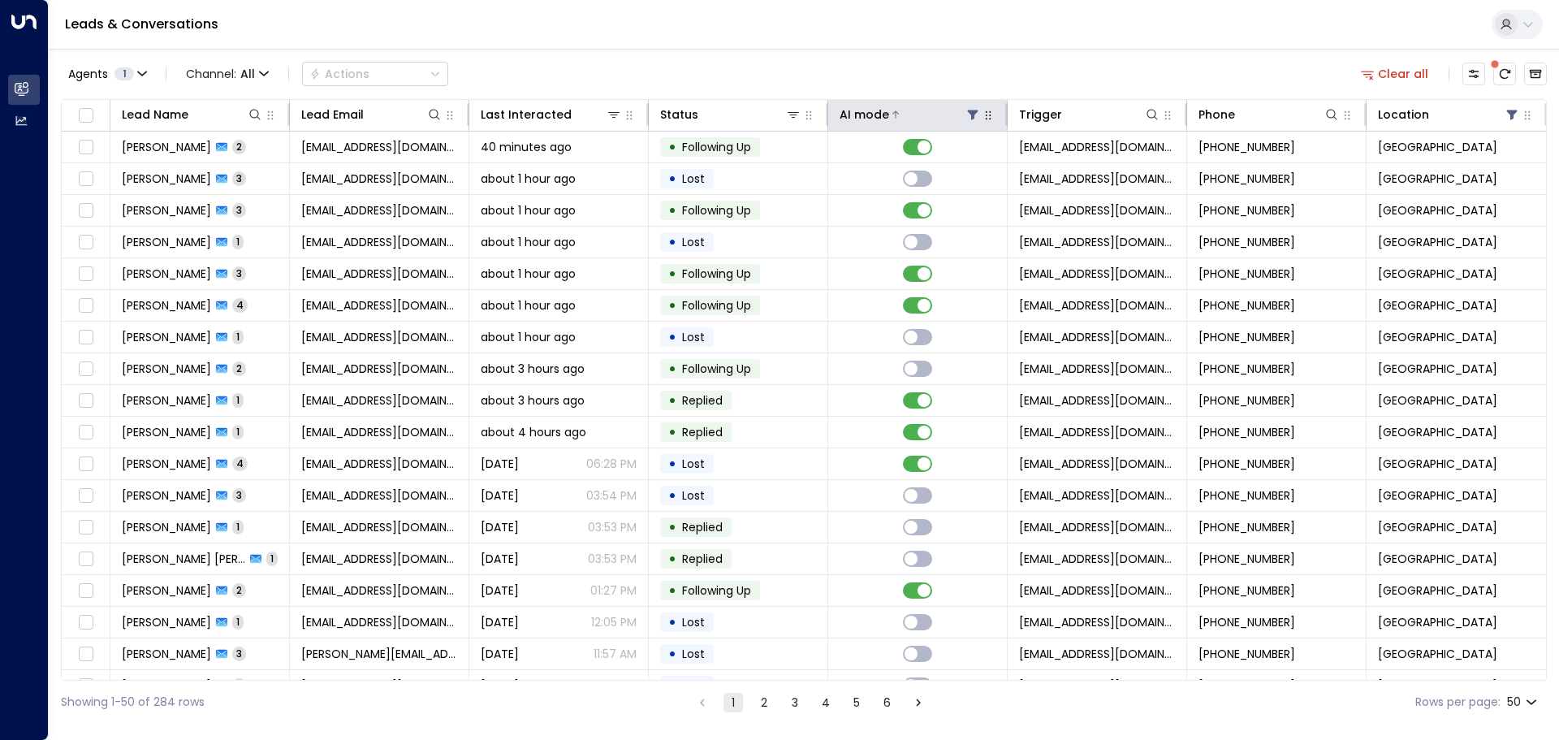
click at [969, 113] on icon at bounding box center [973, 115] width 11 height 10
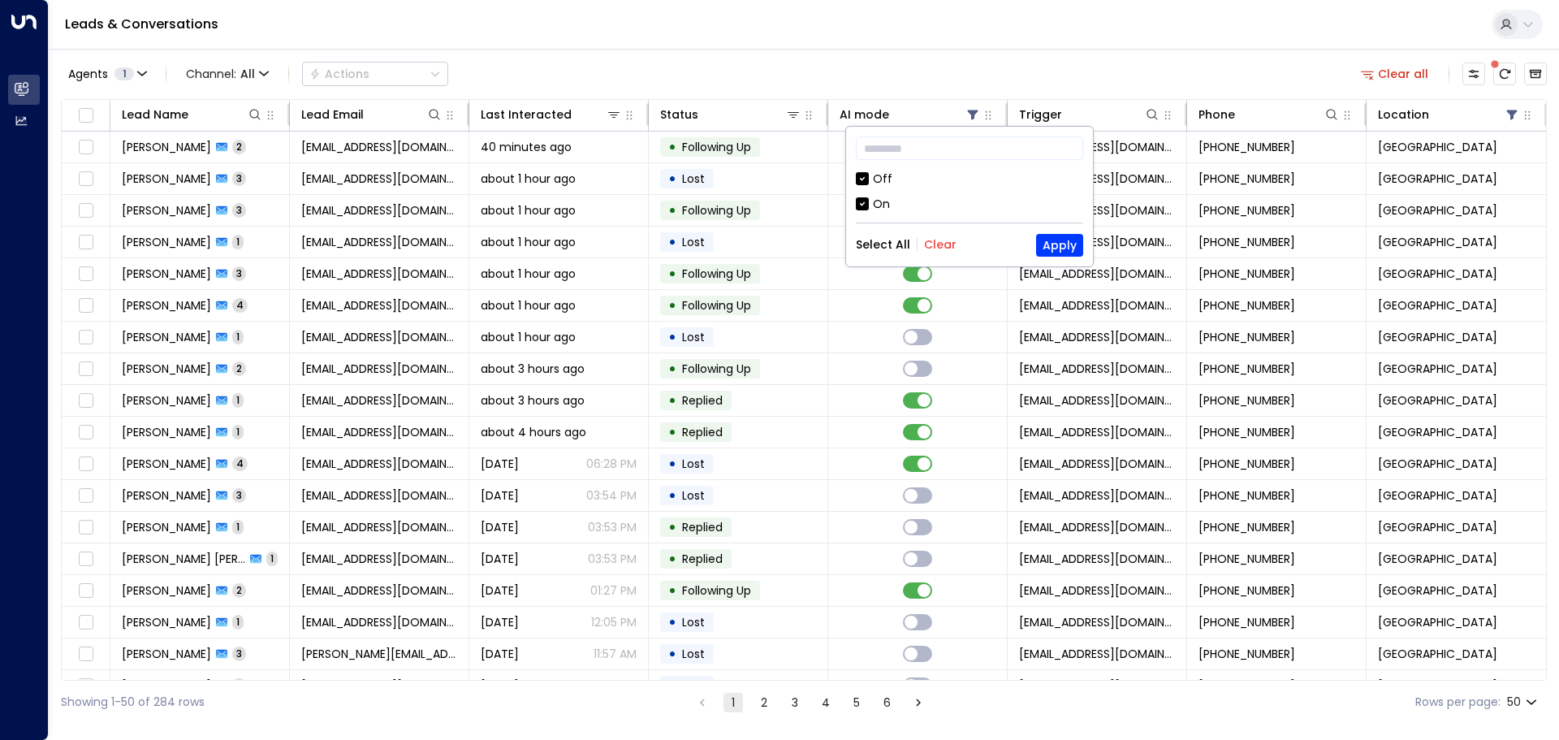
click at [872, 172] on div "Off" at bounding box center [969, 179] width 227 height 17
click at [1064, 246] on button "Apply" at bounding box center [1059, 245] width 47 height 23
